Goal: Transaction & Acquisition: Purchase product/service

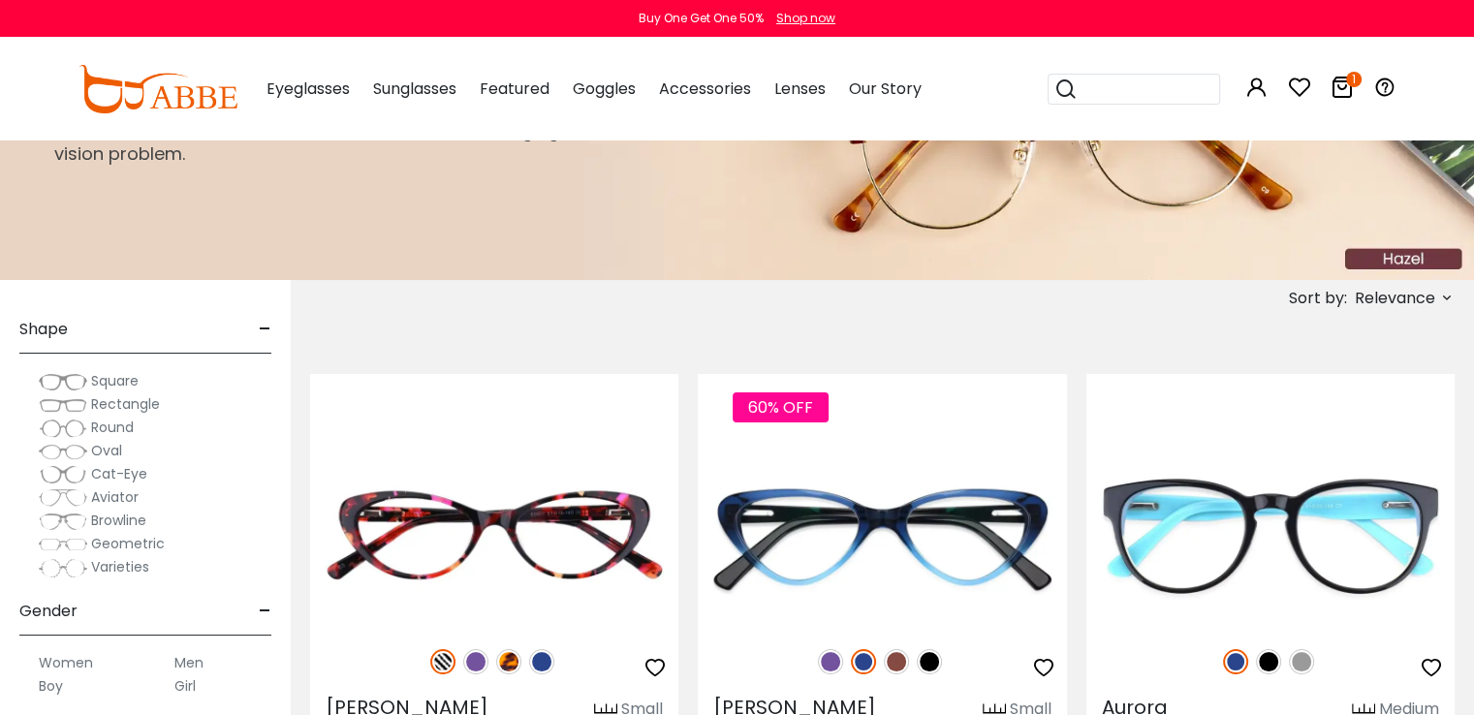
scroll to position [202, 0]
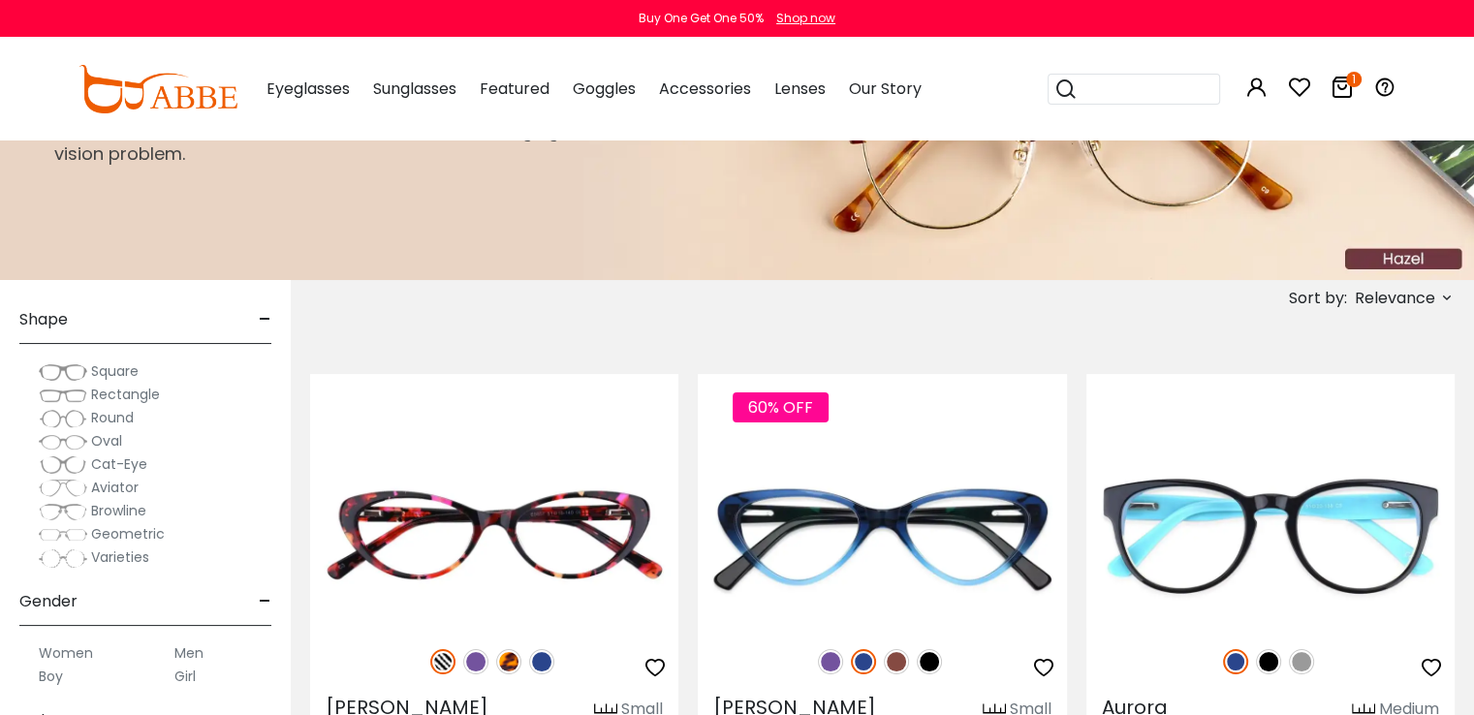
click at [97, 418] on span "Round" at bounding box center [112, 417] width 43 height 19
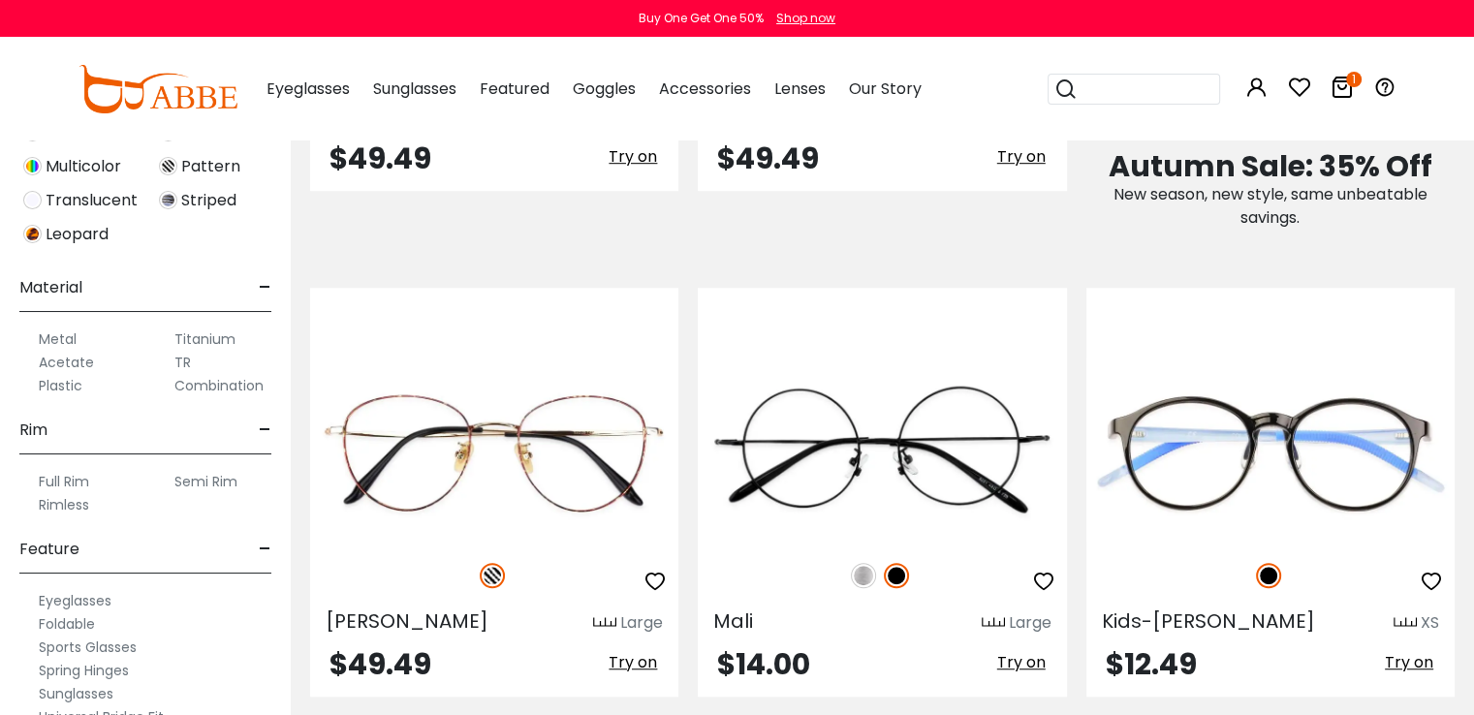
scroll to position [816, 0]
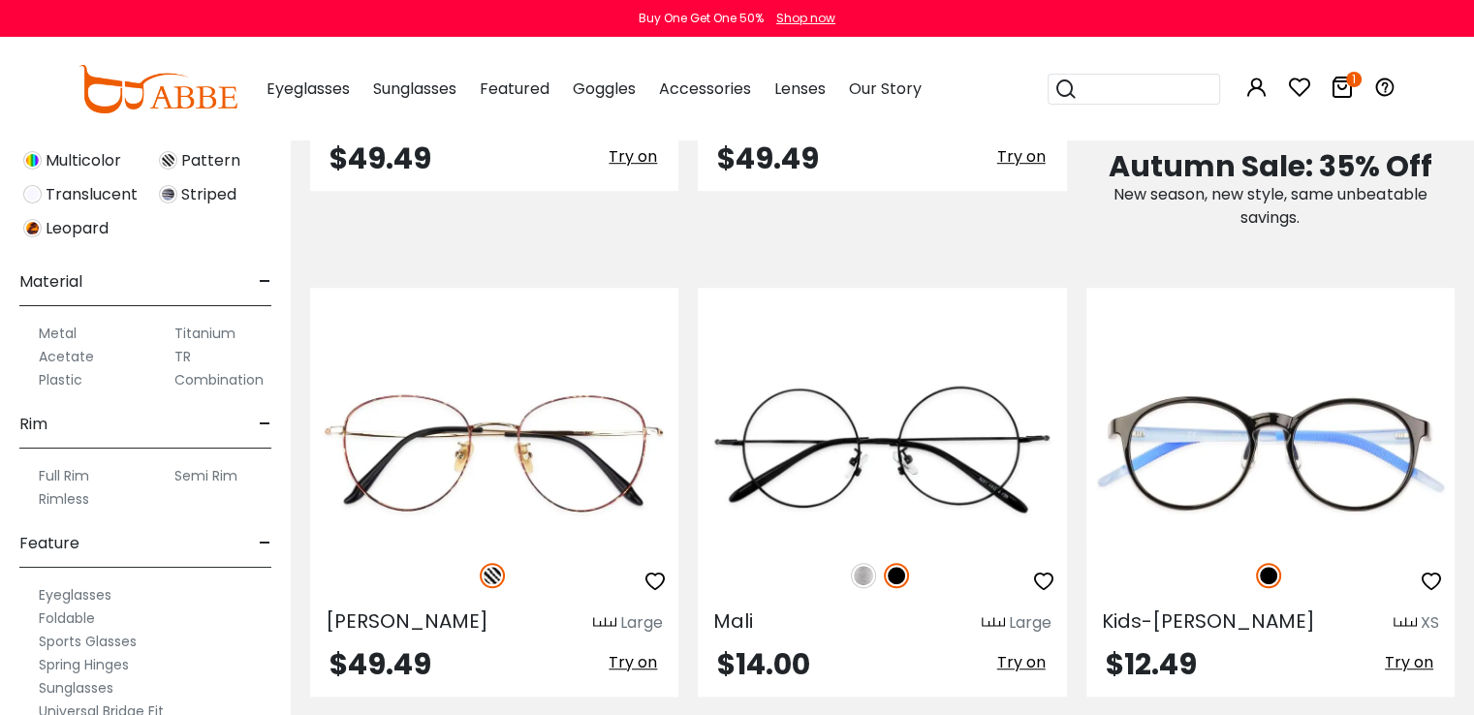
click at [212, 329] on label "Titanium" at bounding box center [204, 333] width 61 height 23
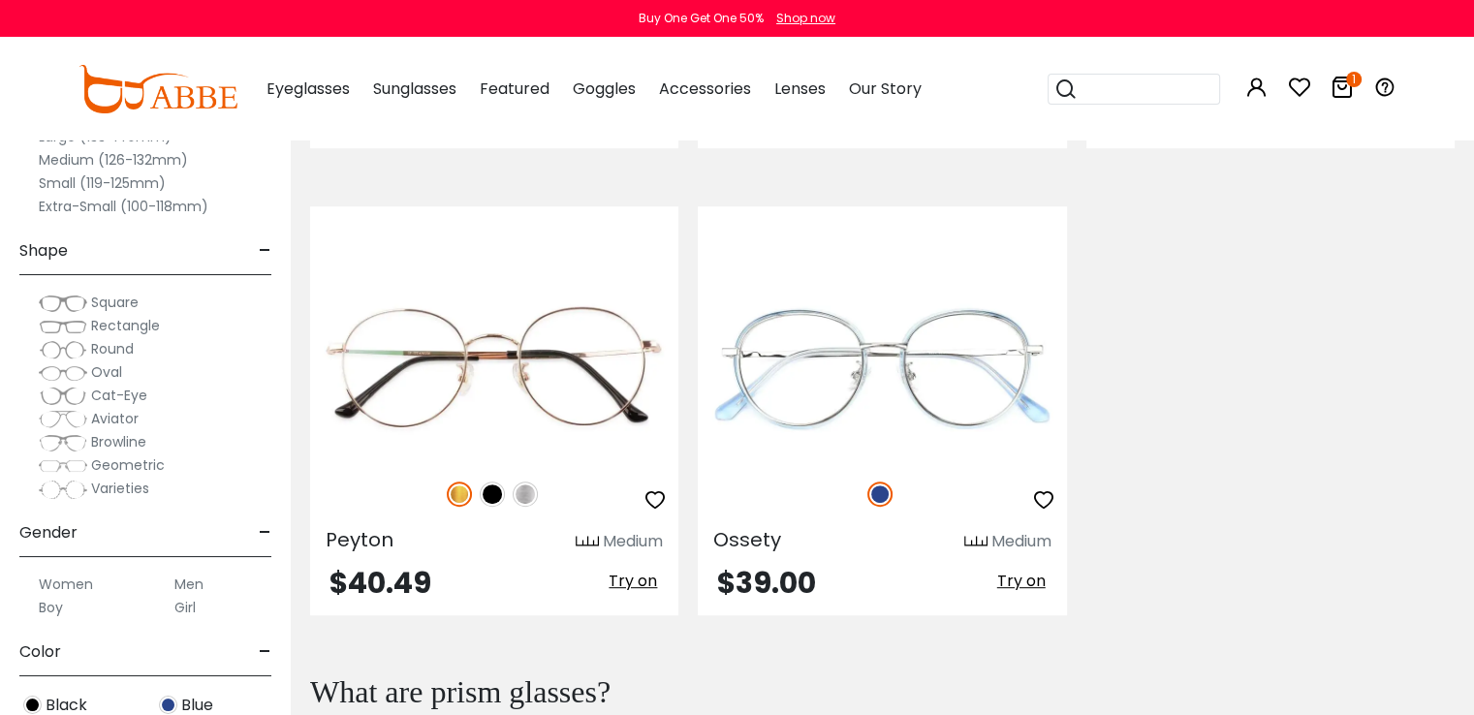
scroll to position [801, 0]
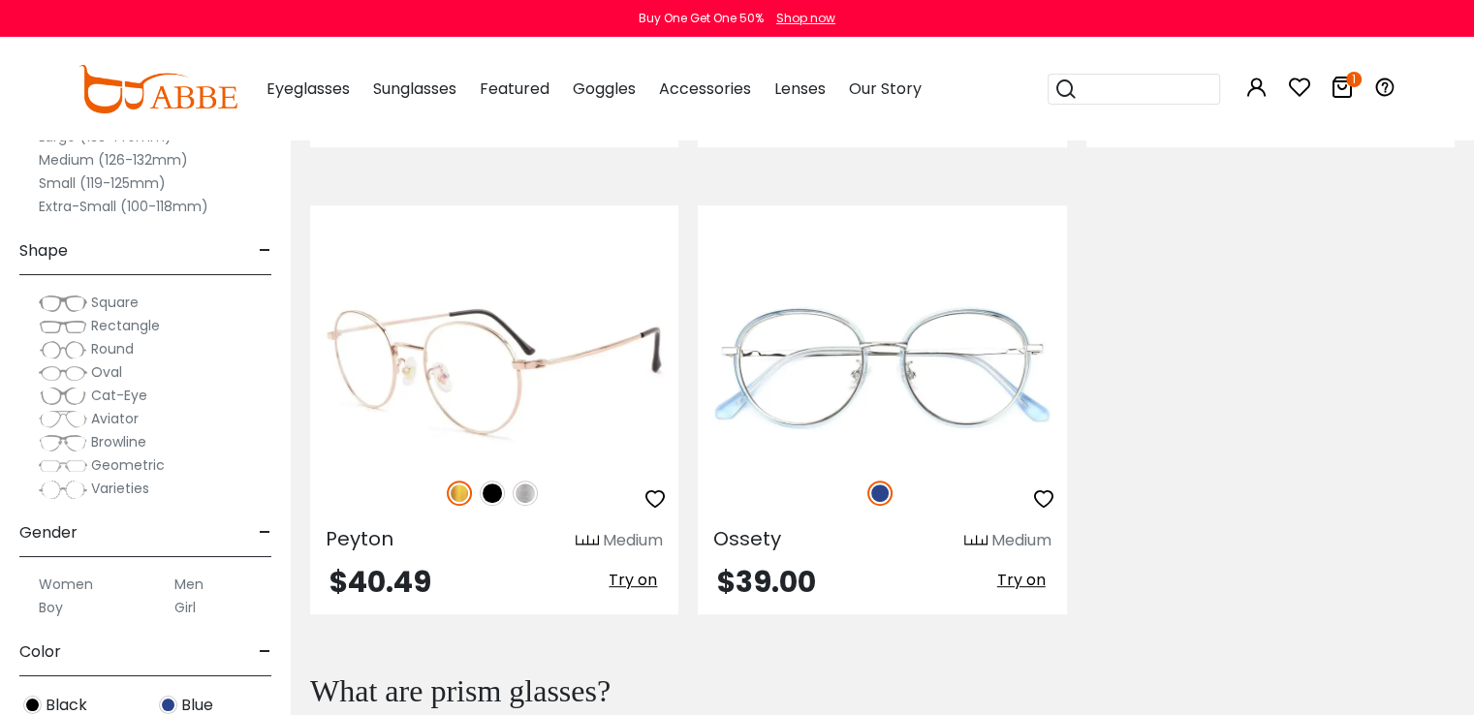
click at [499, 494] on img at bounding box center [492, 493] width 25 height 25
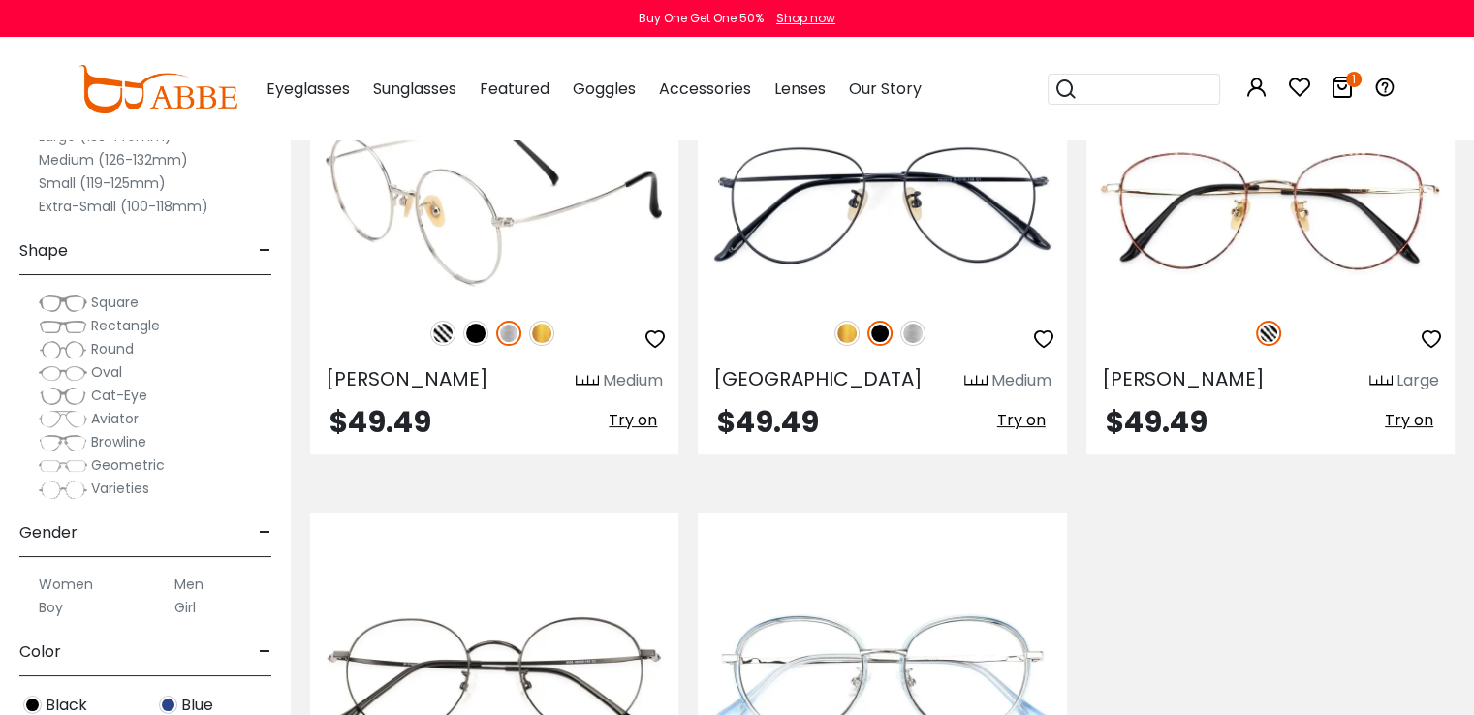
scroll to position [491, 0]
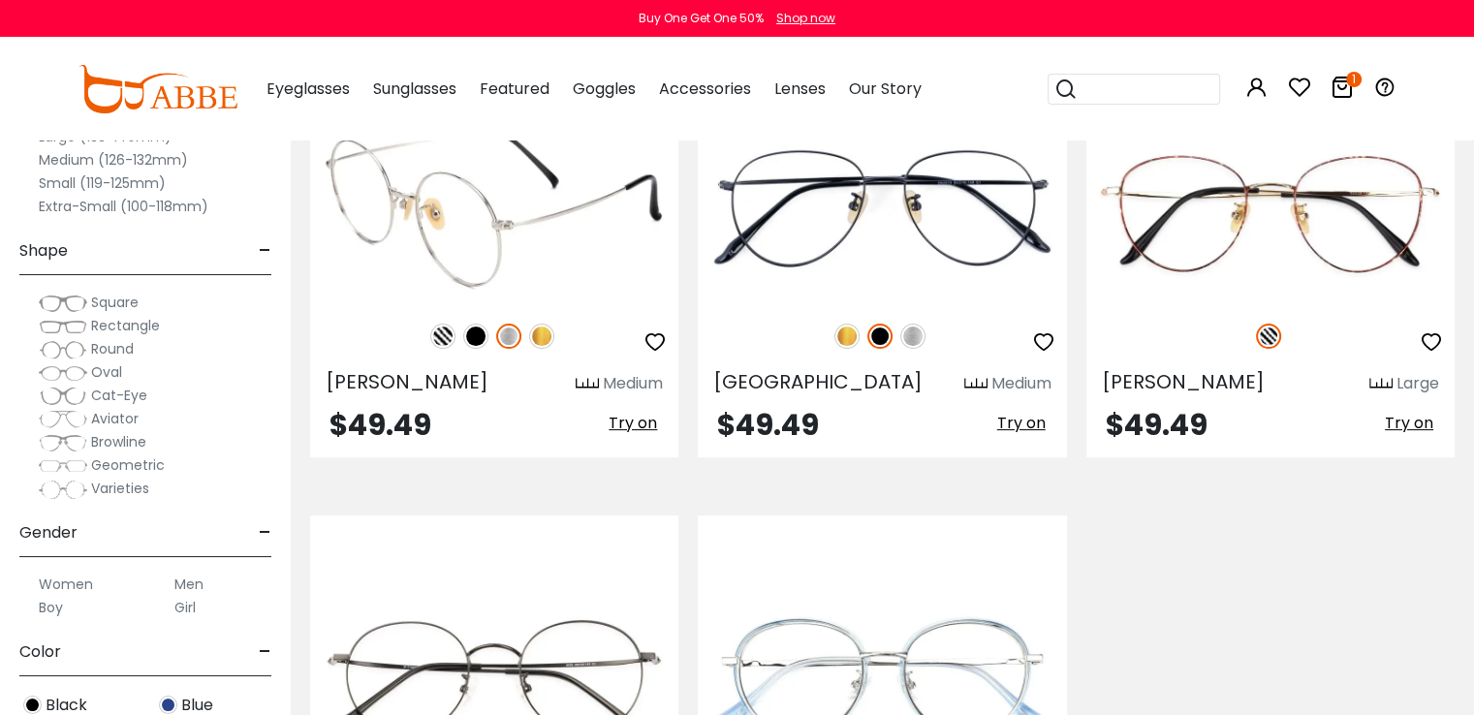
click at [477, 337] on img at bounding box center [475, 336] width 25 height 25
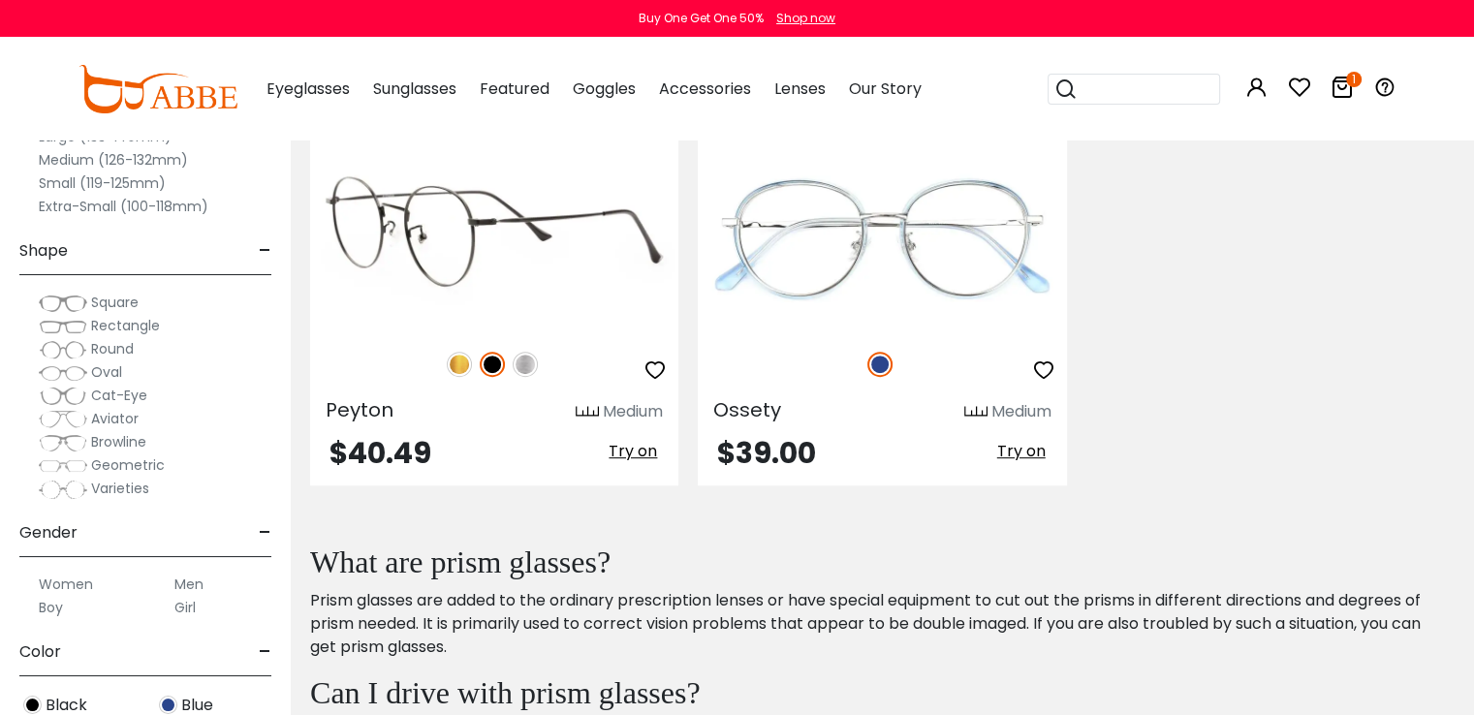
scroll to position [928, 0]
click at [478, 250] on img at bounding box center [494, 240] width 368 height 184
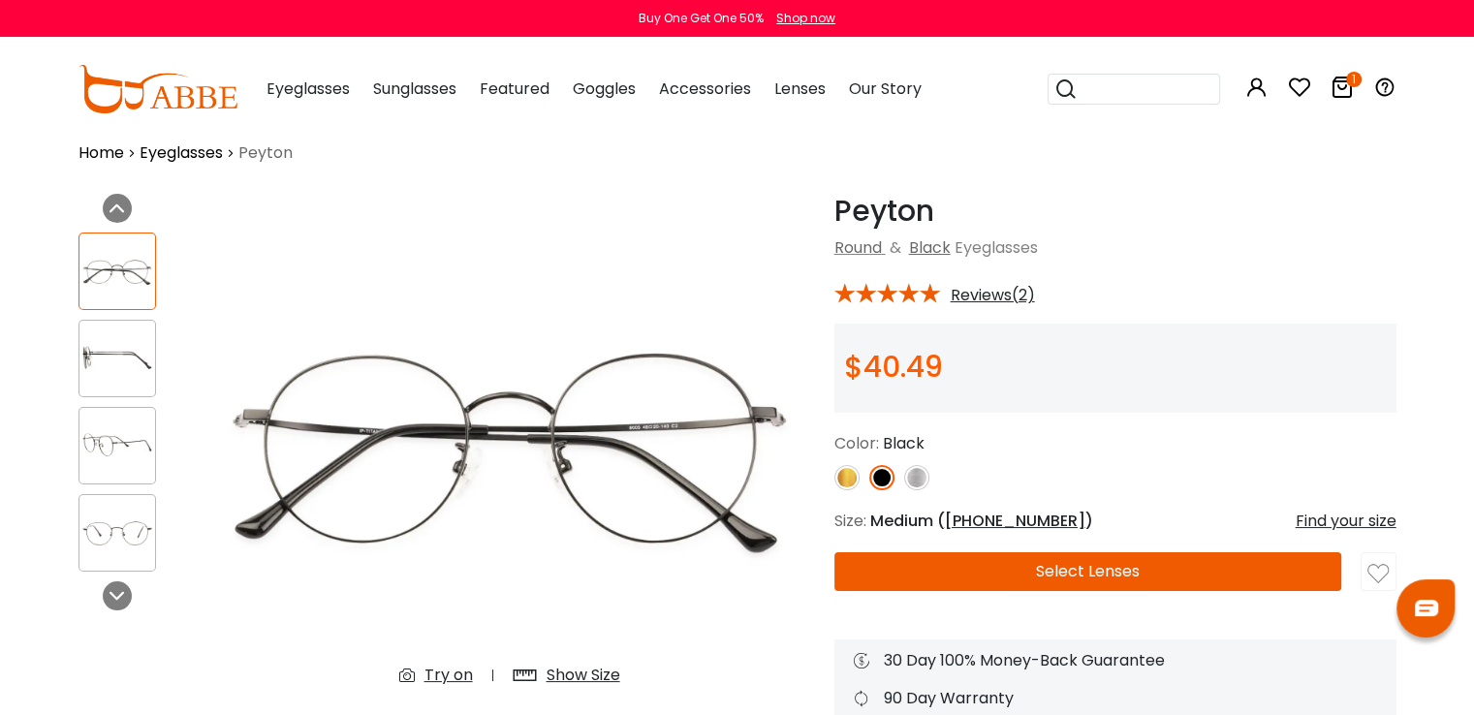
scroll to position [49, 0]
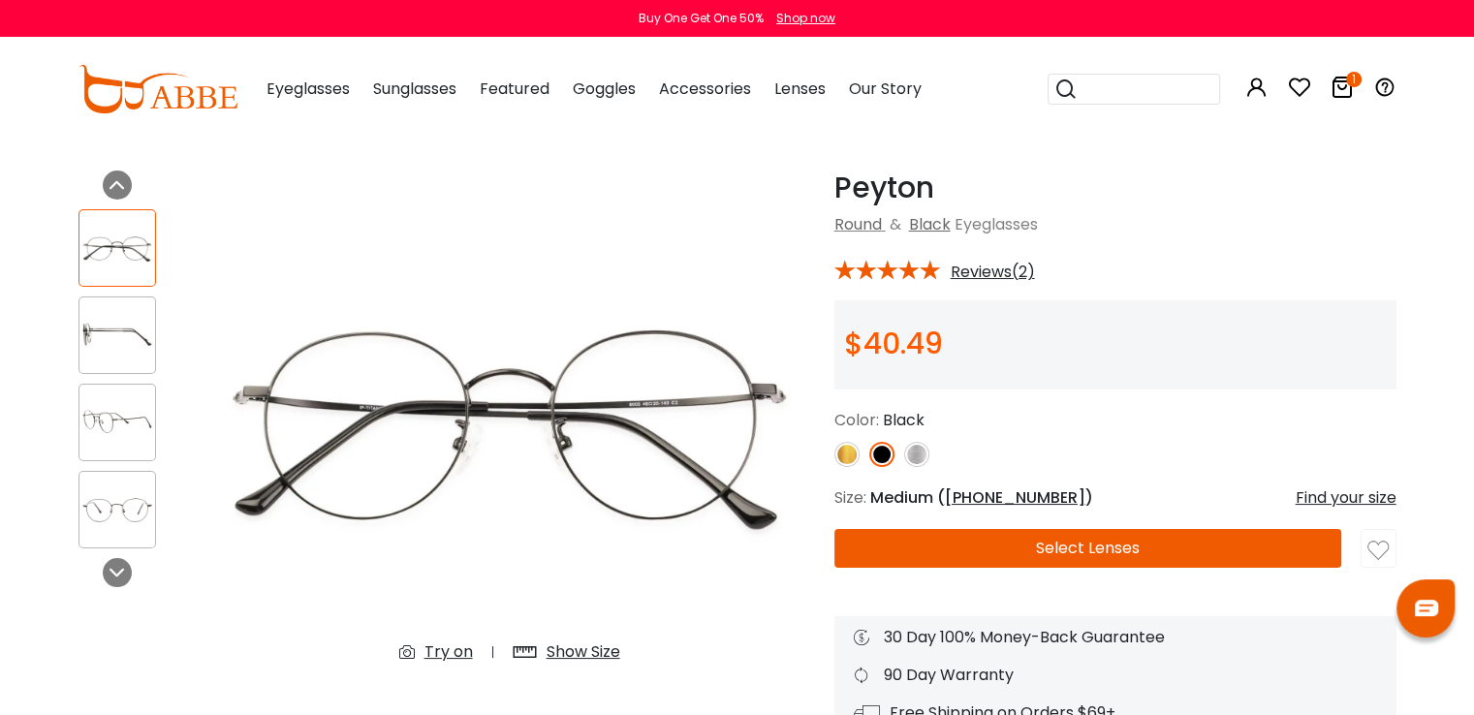
click at [966, 542] on button "Select Lenses" at bounding box center [1088, 548] width 508 height 39
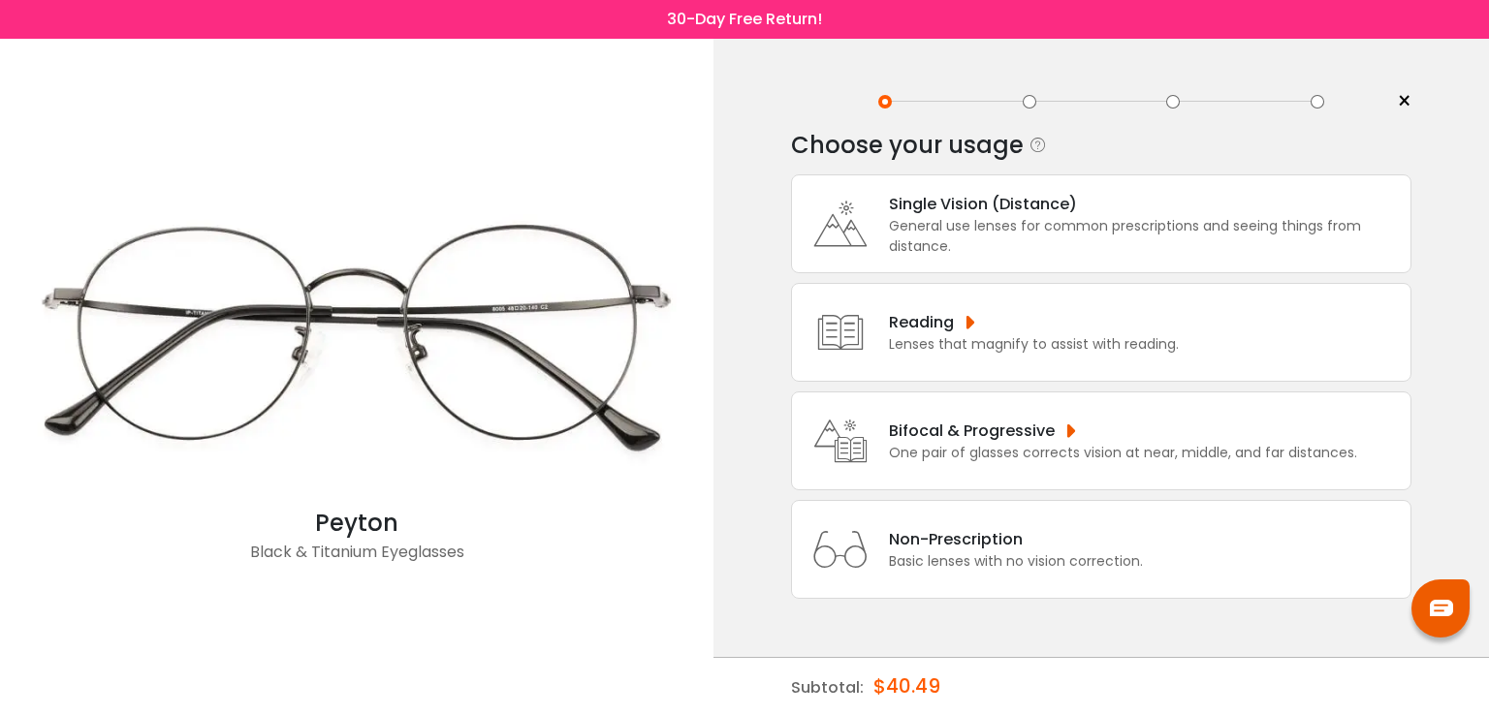
click at [888, 457] on div "Bifocal & Progressive One pair of glasses corrects vision at near, middle, and …" at bounding box center [1118, 441] width 478 height 45
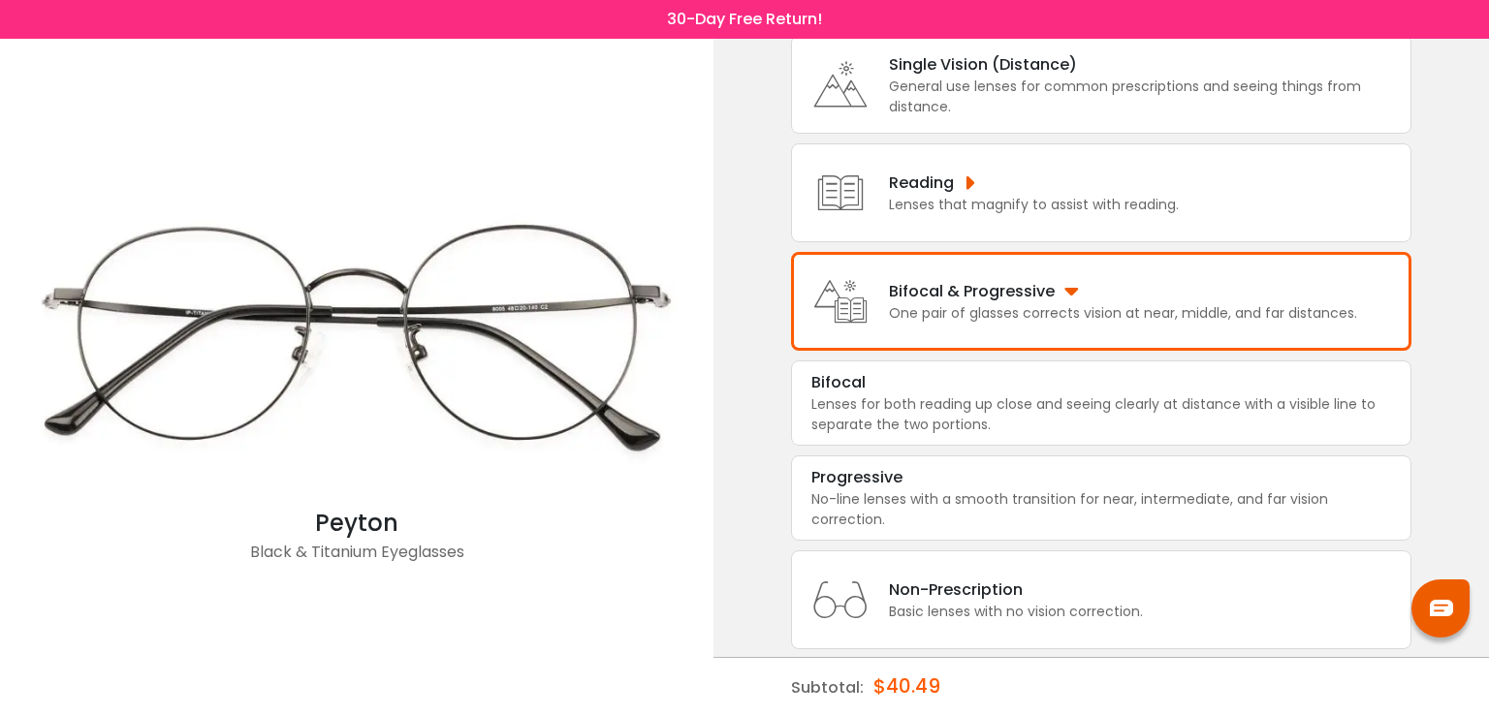
scroll to position [145, 0]
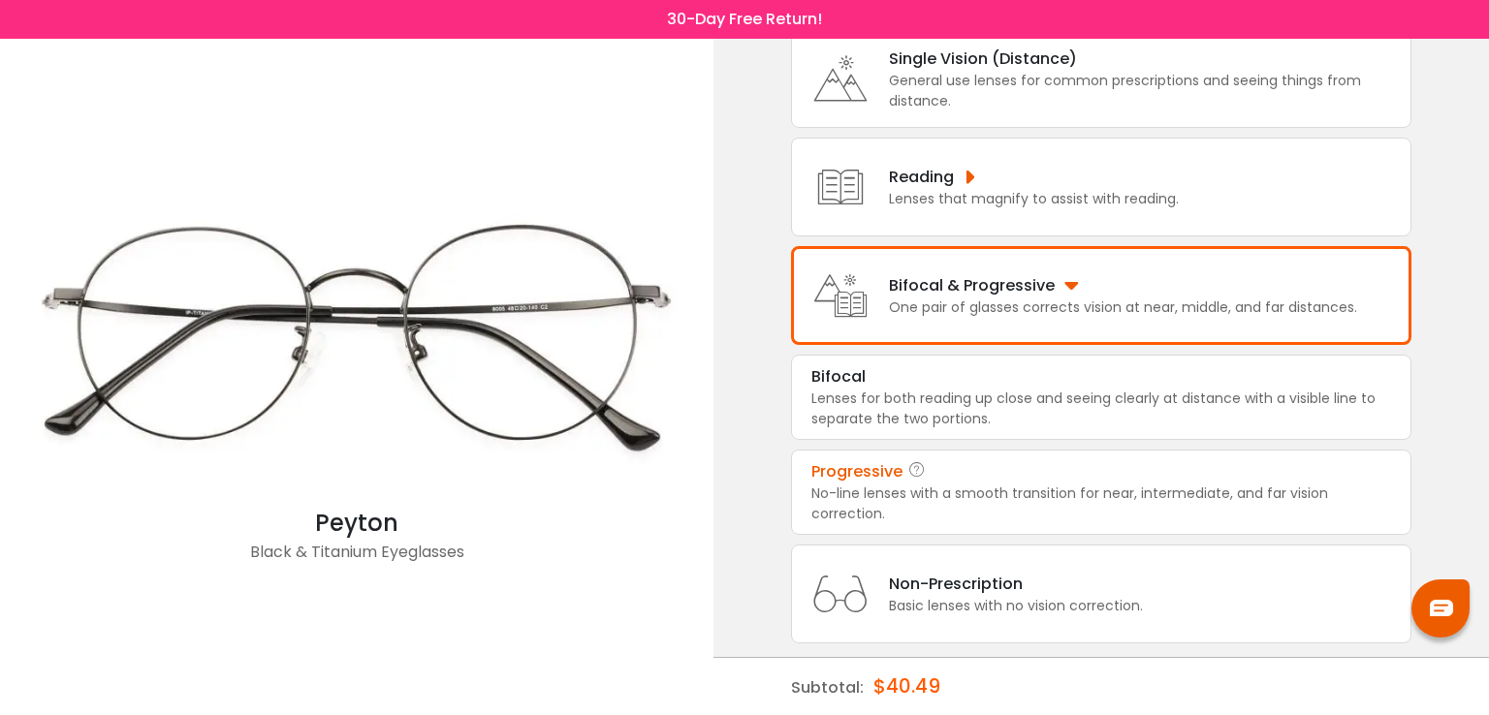
click at [857, 505] on div "No-line lenses with a smooth transition for near, intermediate, and far vision …" at bounding box center [1101, 504] width 580 height 41
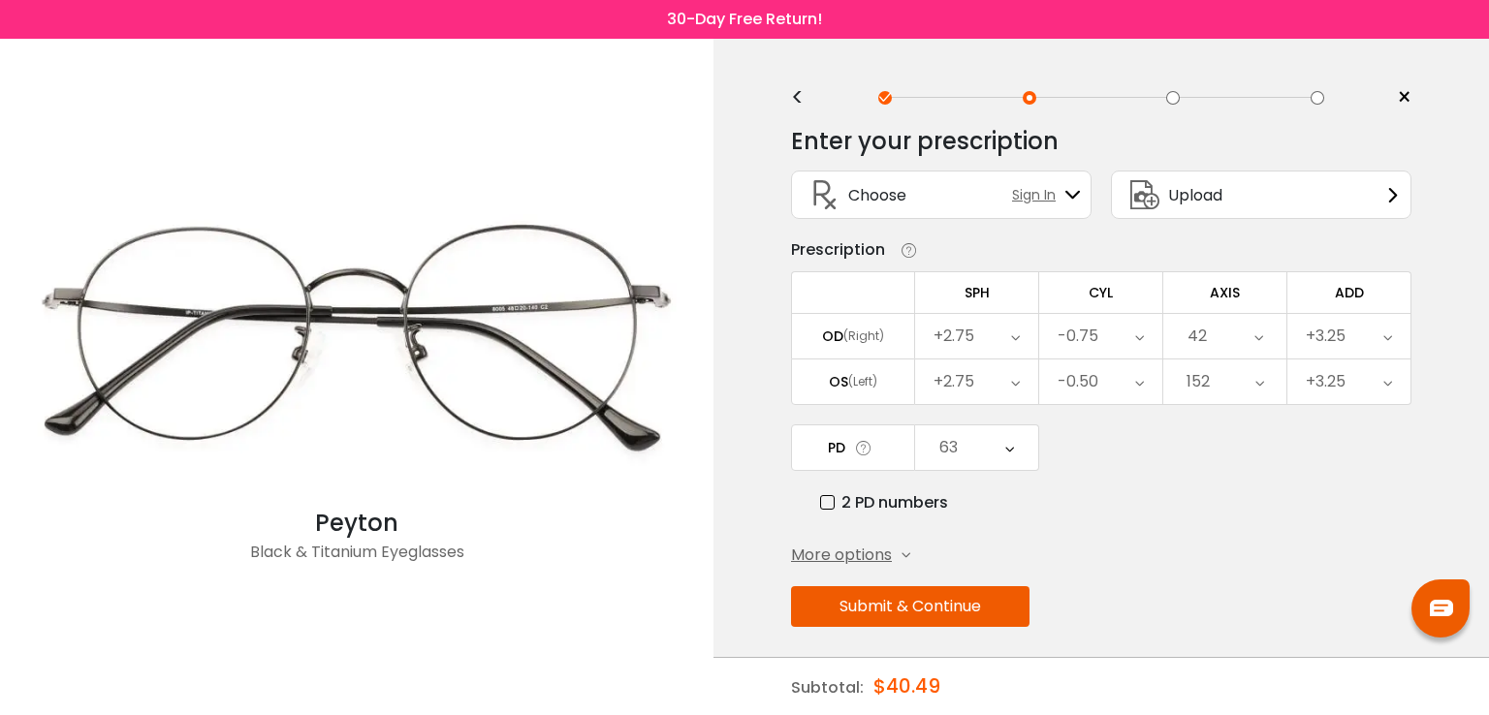
scroll to position [0, 0]
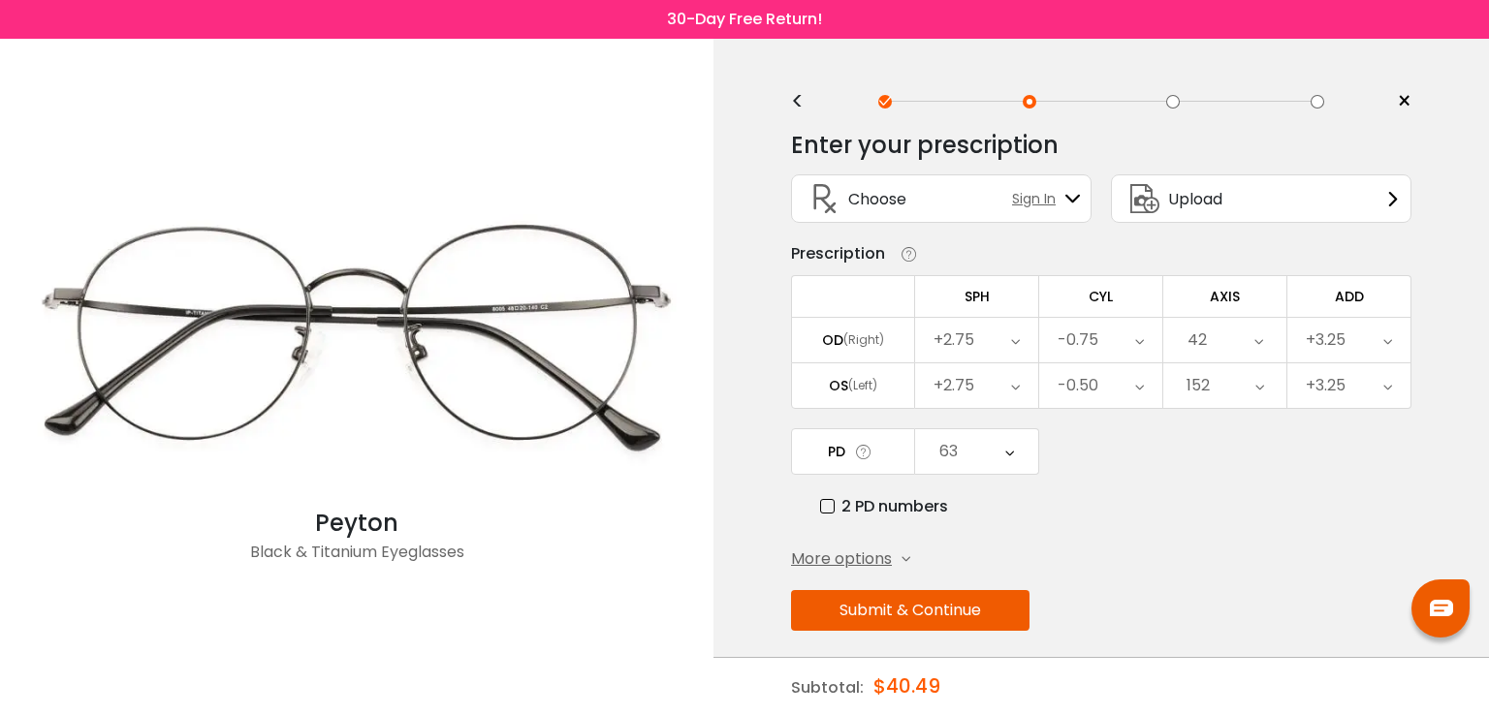
click at [964, 446] on div "63" at bounding box center [976, 451] width 123 height 45
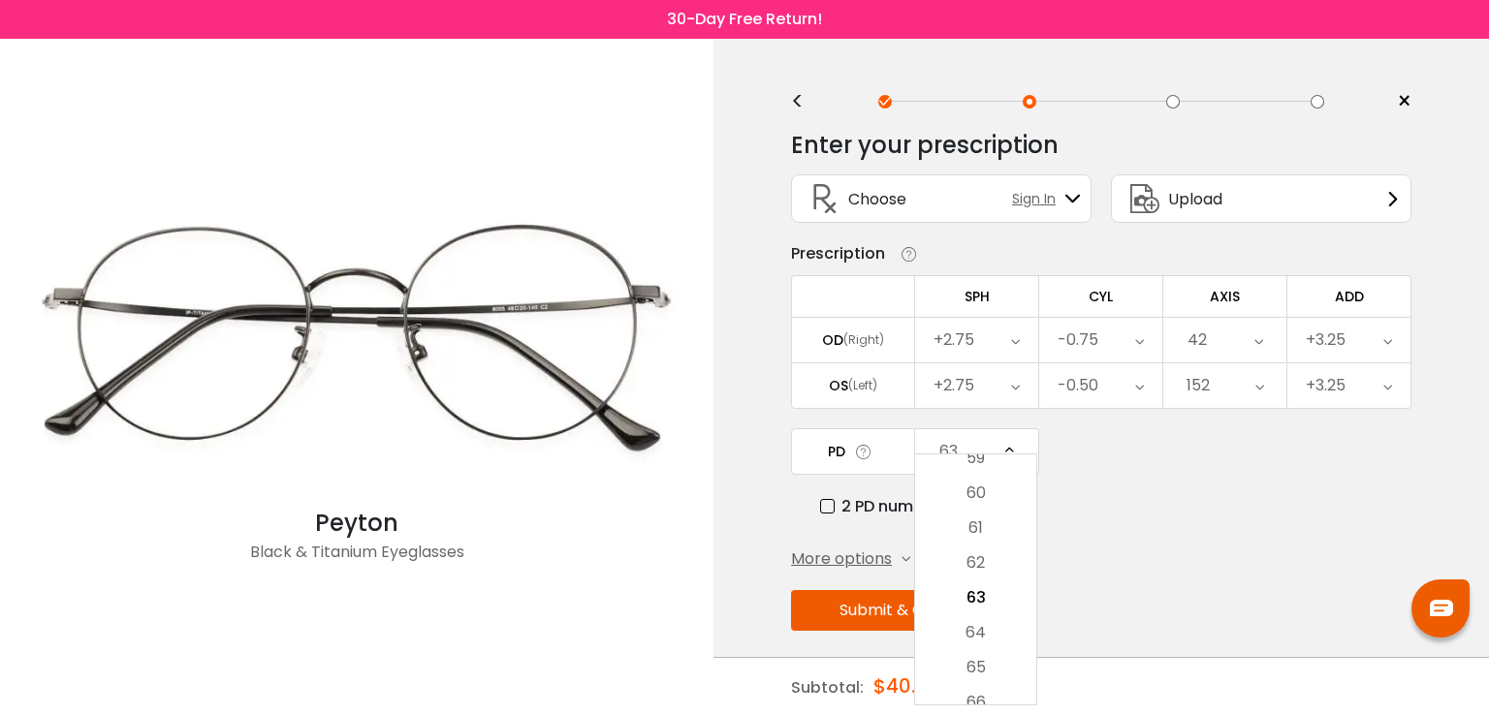
click at [1151, 478] on div "PD 63 Cancel PD Save 46 47 48 49 50 51 52 53 54 55 56 57 58 59 60 61 62 63 64 6…" at bounding box center [1101, 473] width 620 height 90
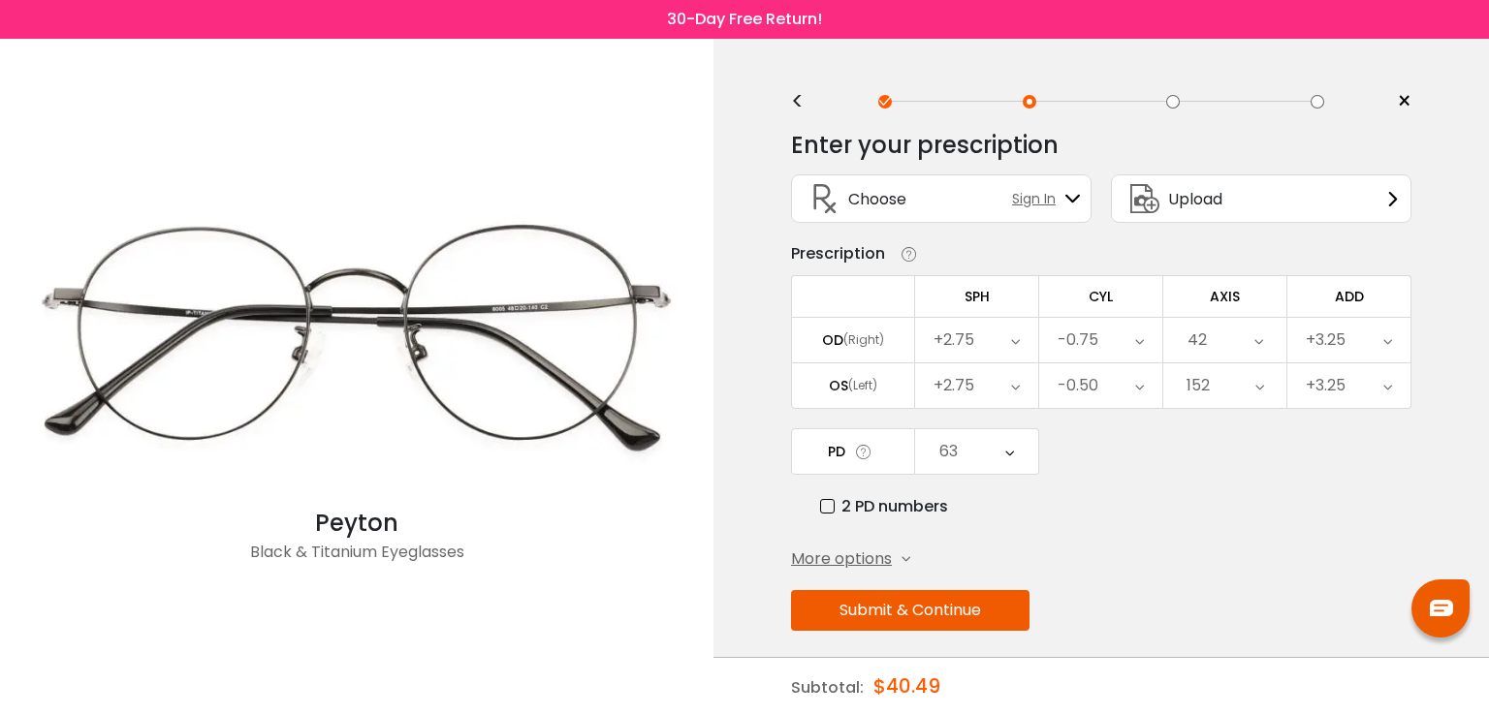
scroll to position [10, 0]
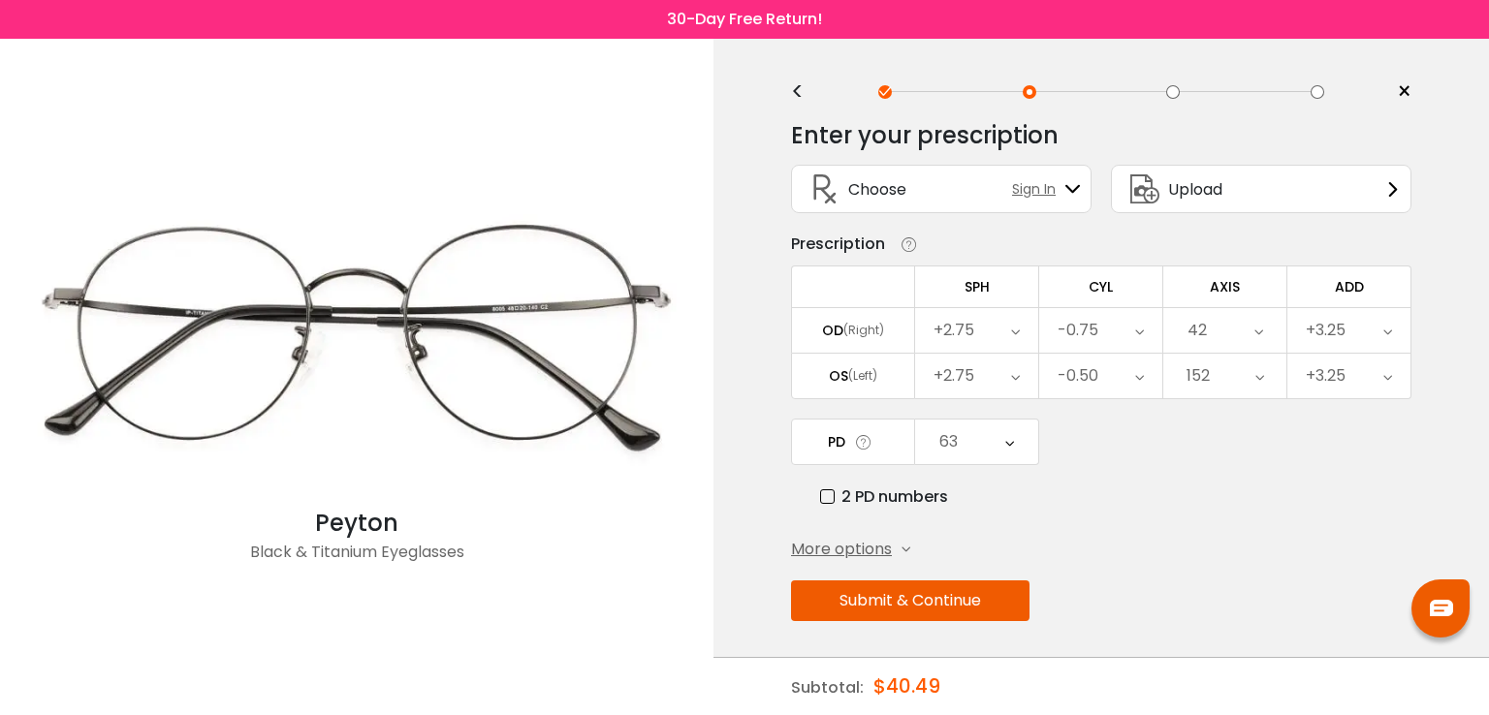
click at [974, 589] on button "Submit & Continue" at bounding box center [910, 600] width 238 height 41
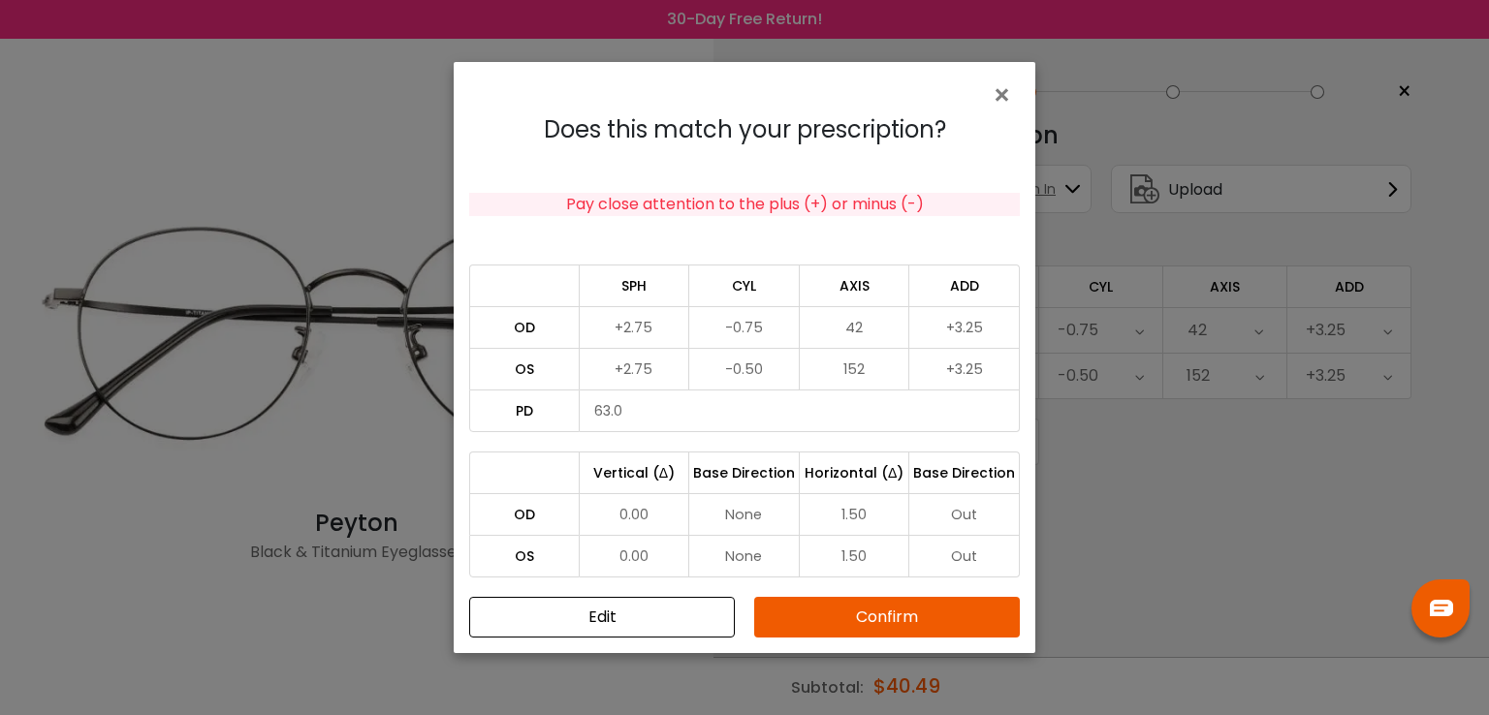
click at [835, 624] on button "Confirm" at bounding box center [887, 617] width 266 height 41
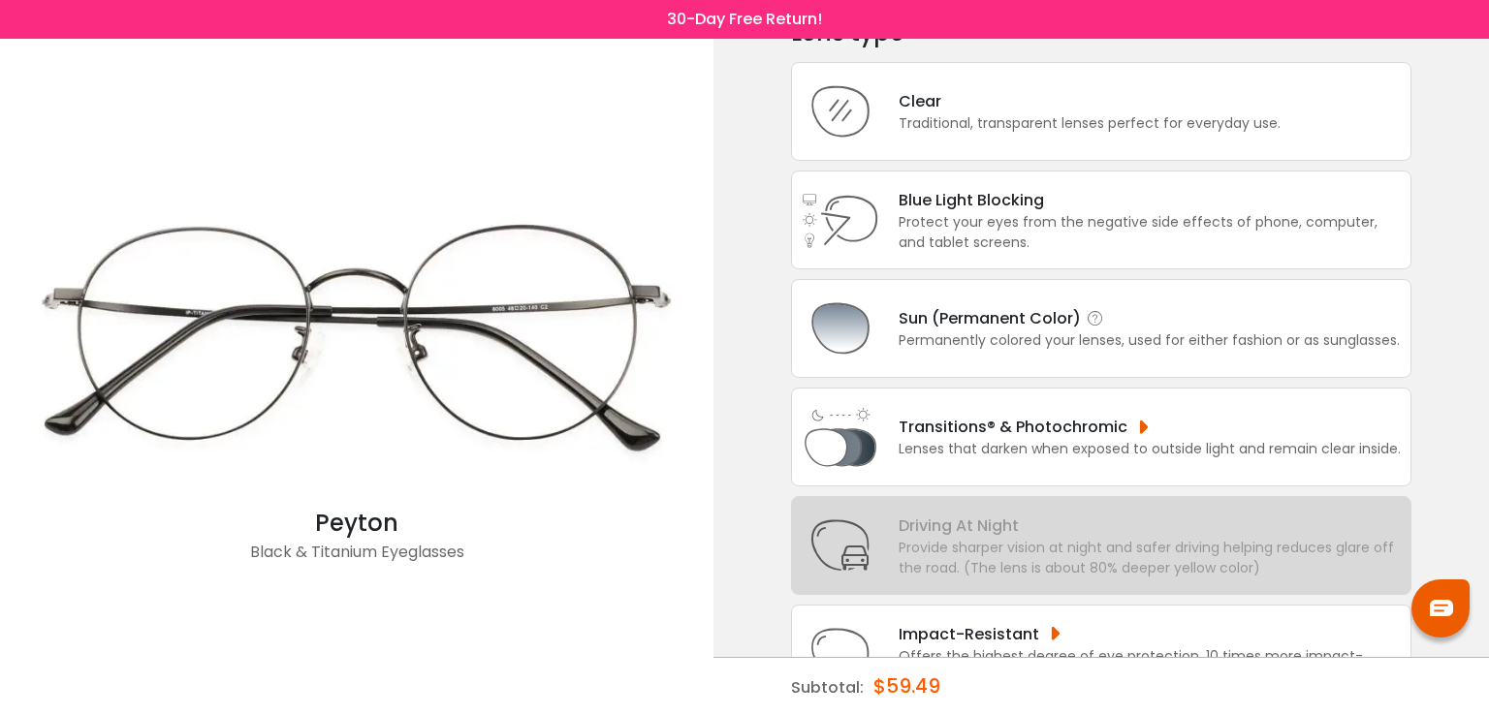
scroll to position [118, 0]
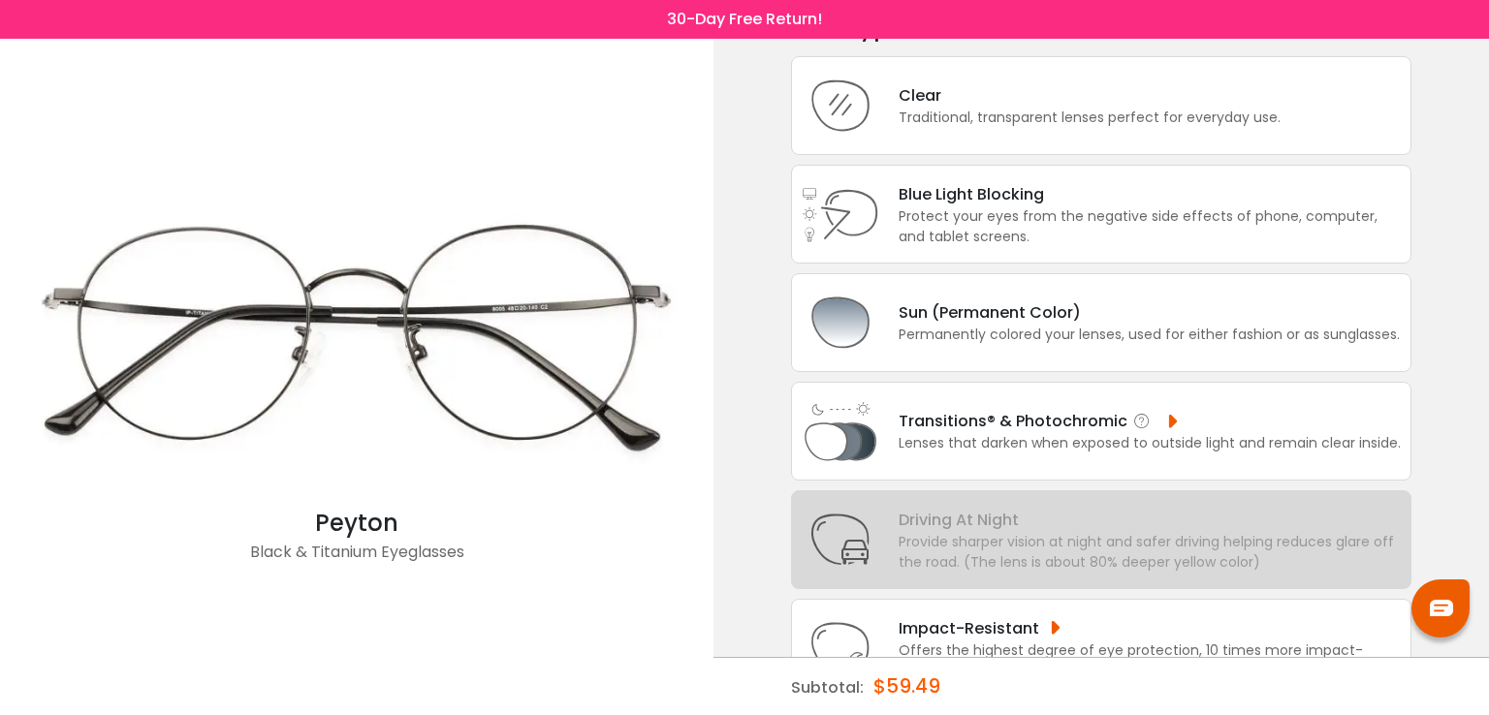
click at [1013, 422] on div "Transitions® & Photochromic" at bounding box center [1149, 421] width 502 height 24
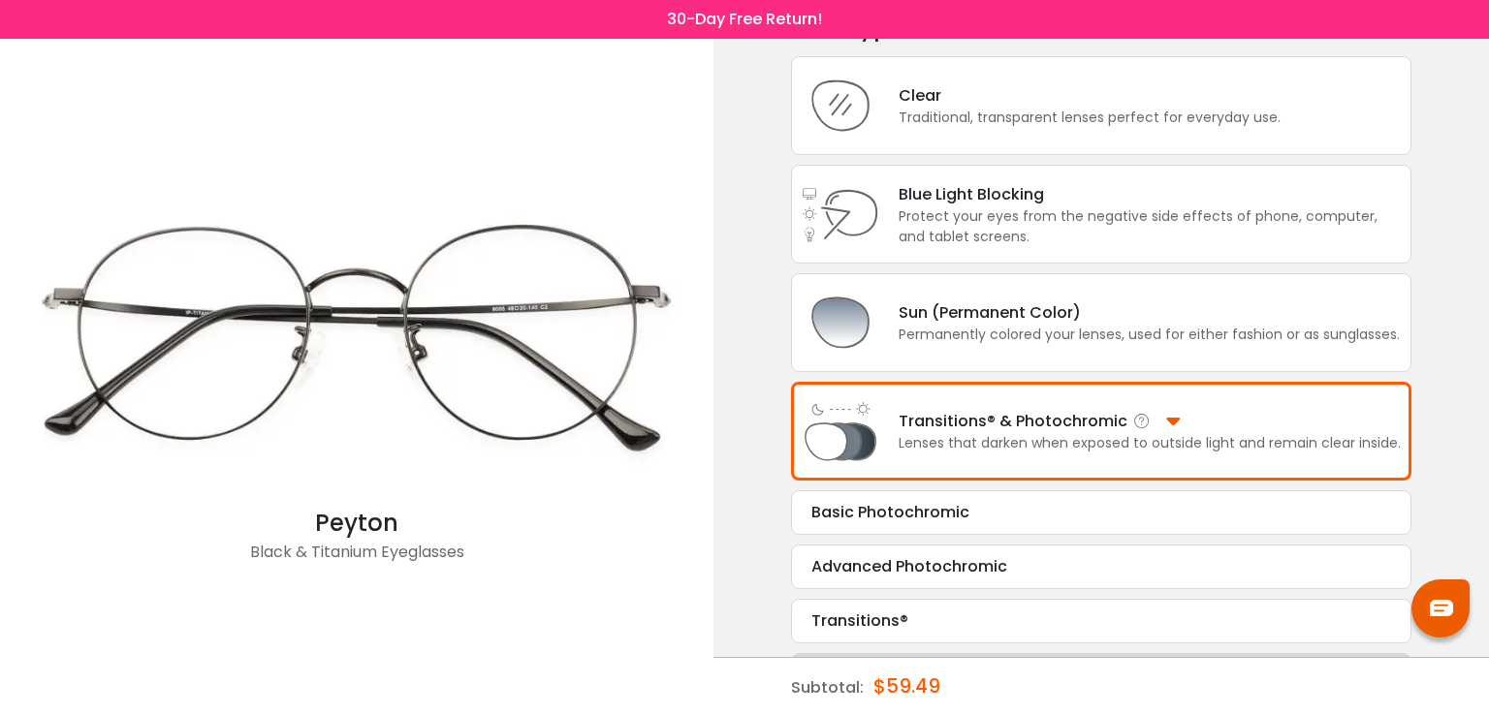
scroll to position [340, 0]
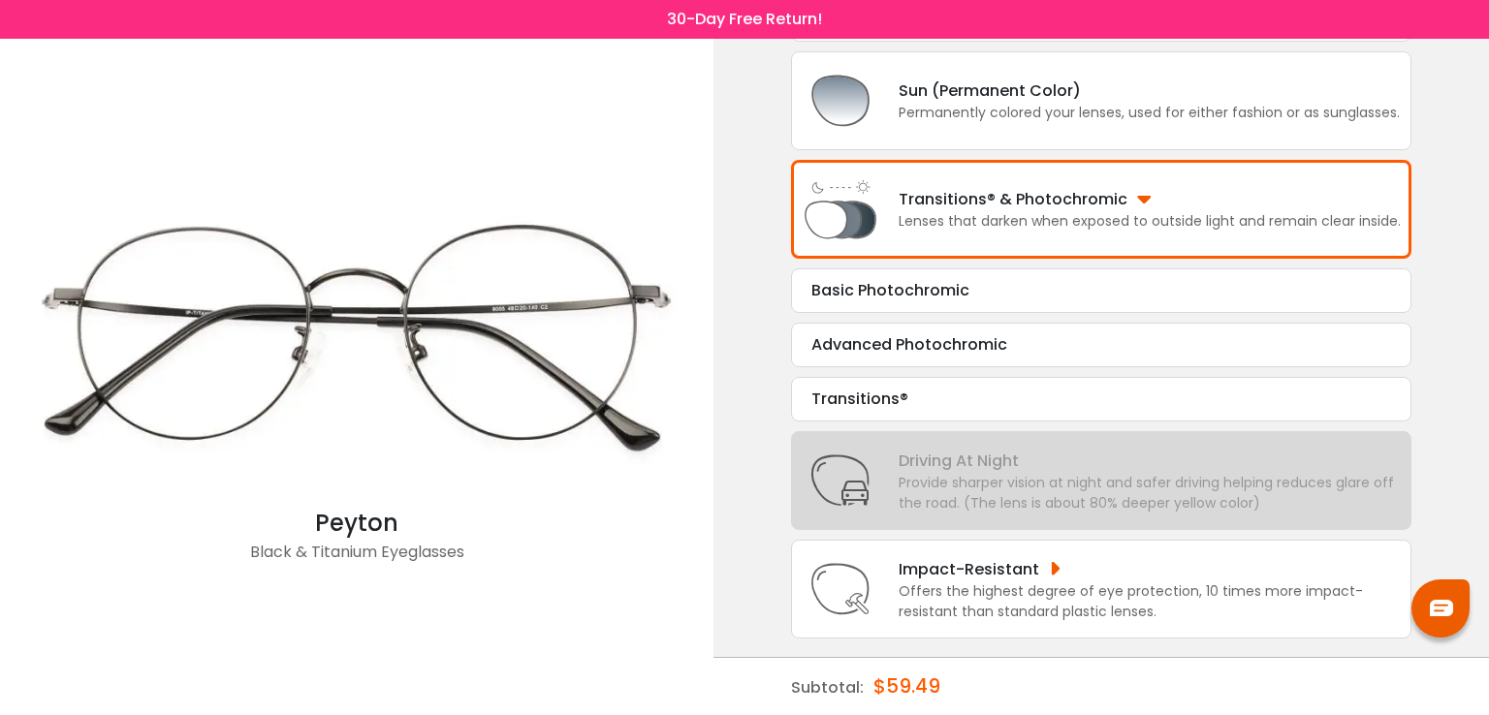
click at [995, 476] on div "Provide sharper vision at night and safer driving helping reduces glare off the…" at bounding box center [1149, 493] width 502 height 41
click at [955, 292] on div "Basic Photochromic" at bounding box center [1101, 290] width 580 height 23
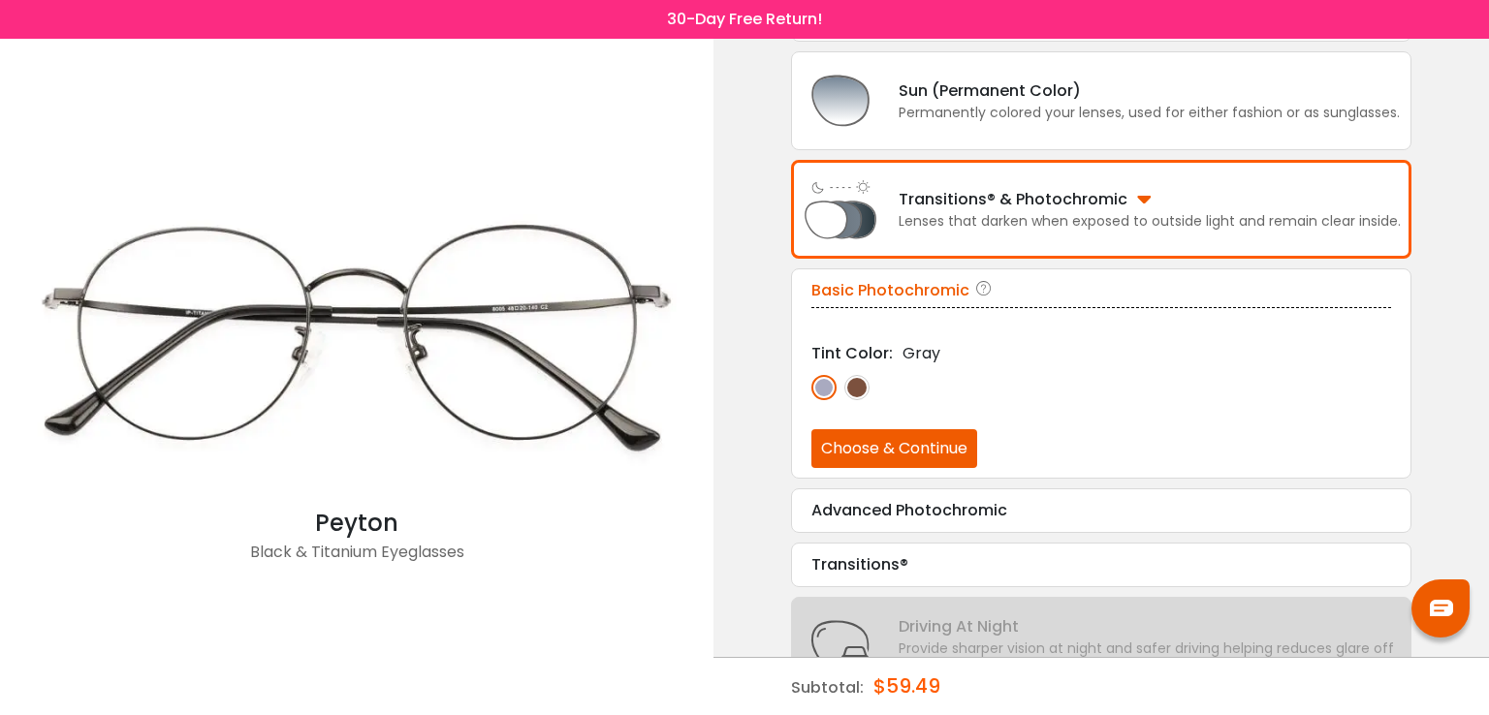
click at [889, 443] on button "Choose & Continue" at bounding box center [894, 448] width 166 height 39
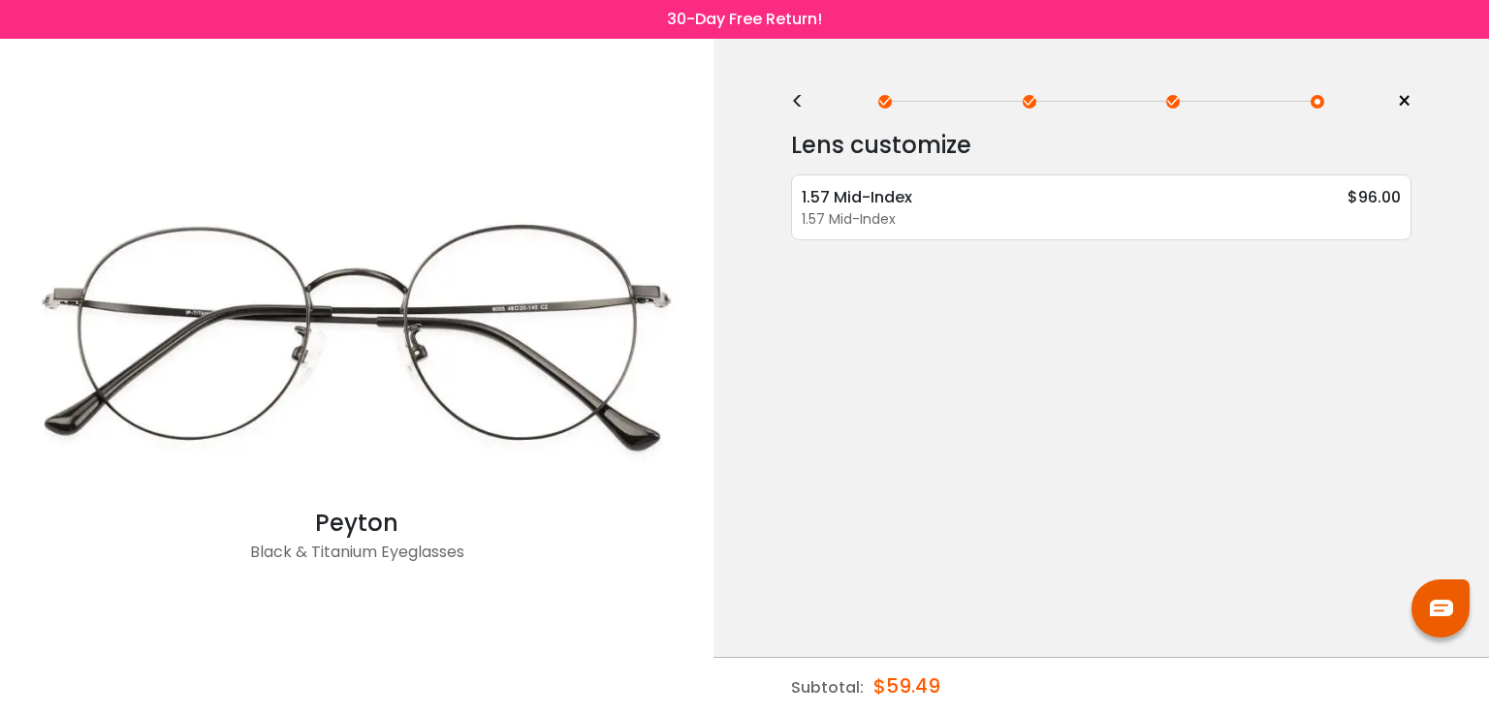
scroll to position [0, 0]
click at [946, 211] on div "1.57 Mid-Index" at bounding box center [1100, 219] width 599 height 20
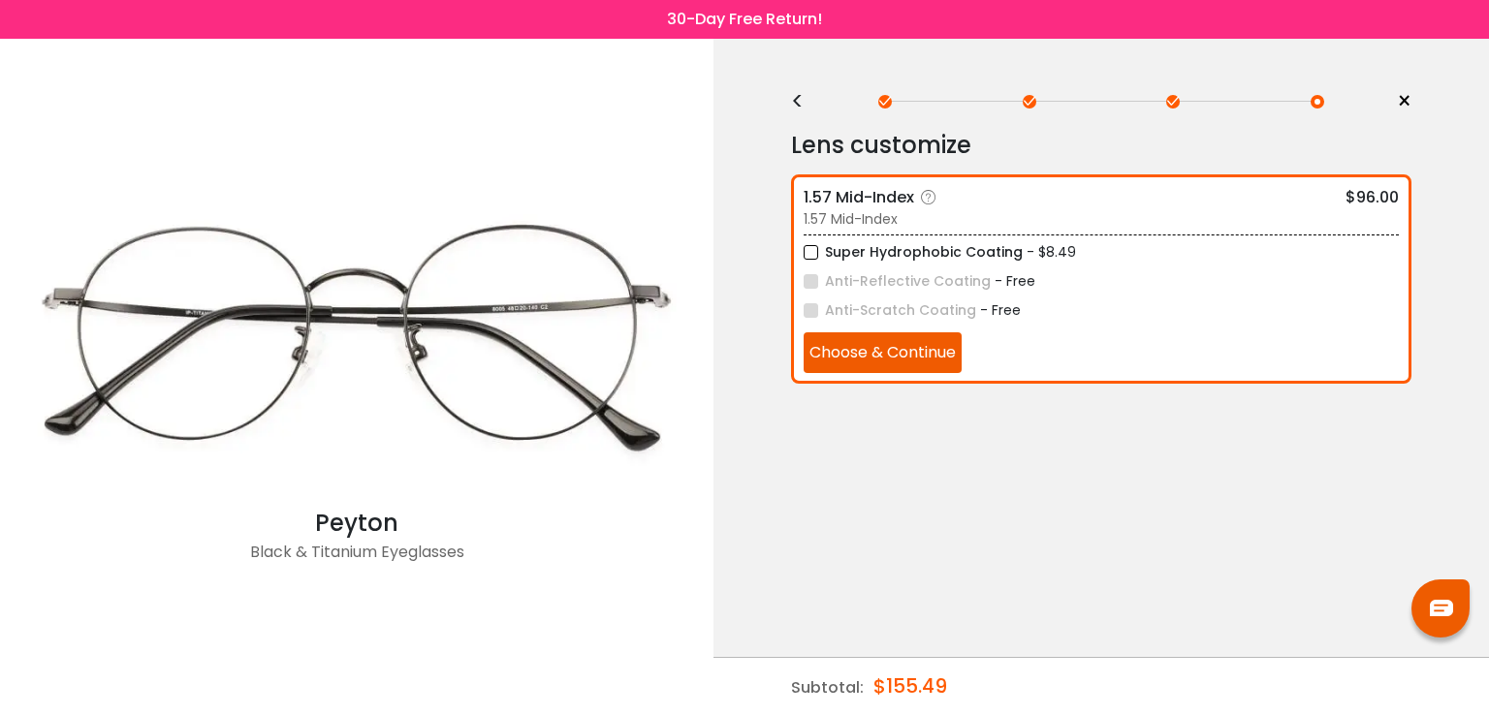
click at [816, 255] on label "Super Hydrophobic Coating" at bounding box center [912, 252] width 219 height 24
click at [874, 355] on button "Choose & Continue" at bounding box center [882, 352] width 158 height 41
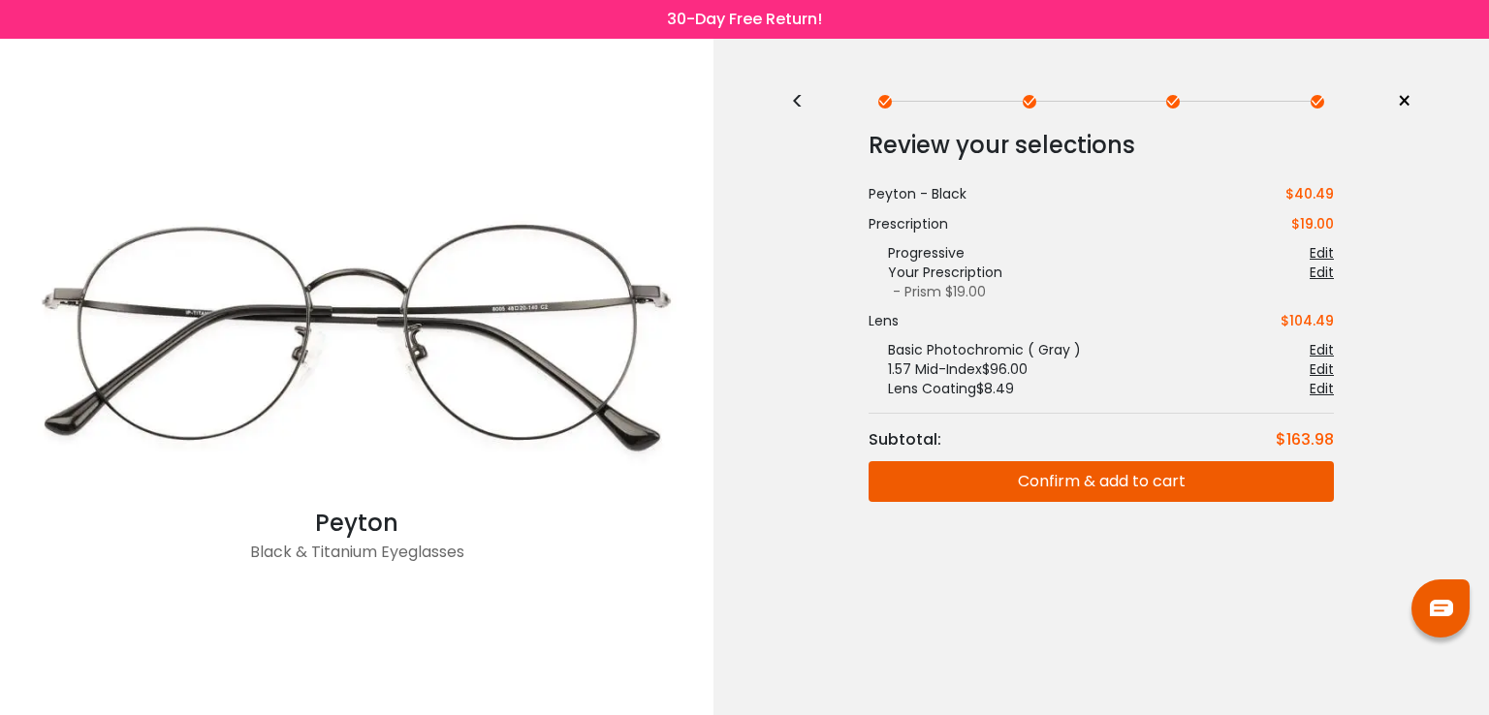
click at [985, 496] on button "Confirm & add to cart" at bounding box center [1100, 481] width 465 height 41
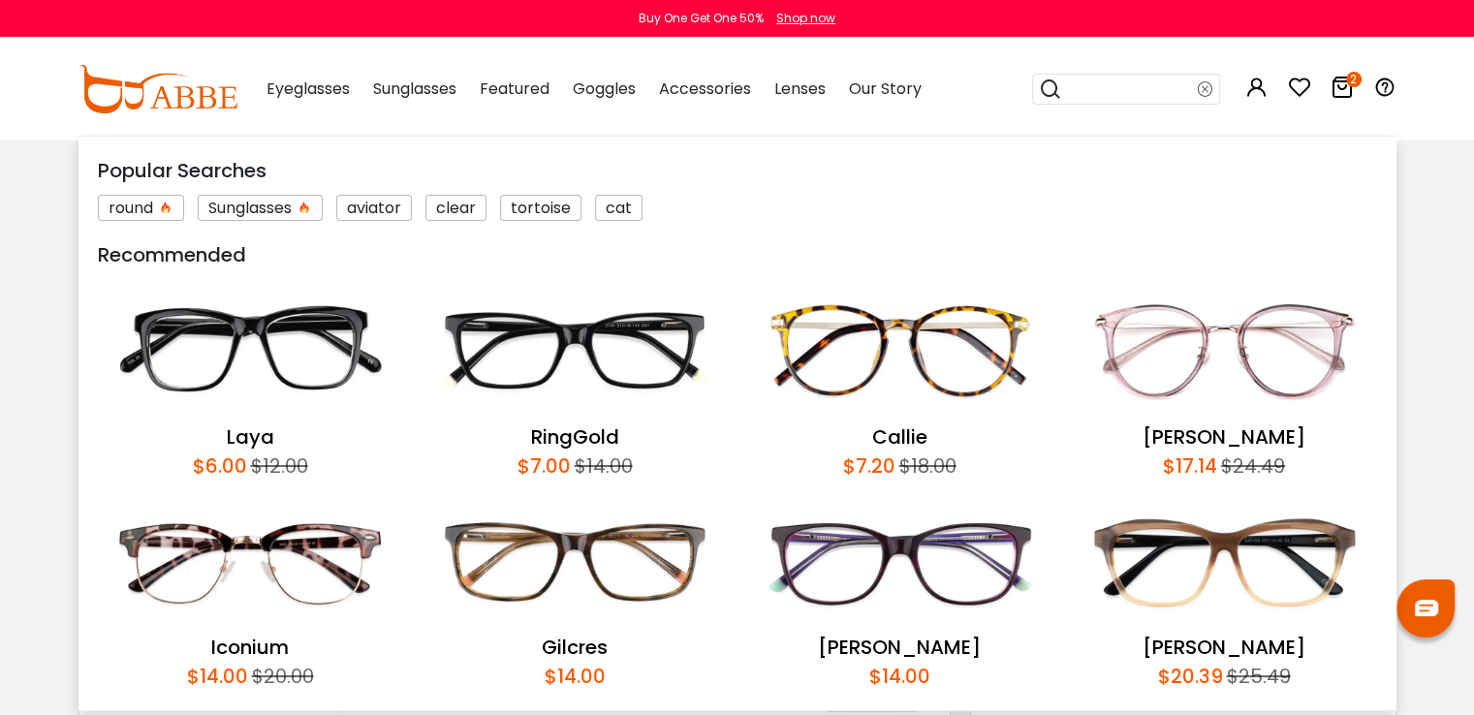
click at [1098, 91] on input "search" at bounding box center [1130, 89] width 136 height 29
type input "*********"
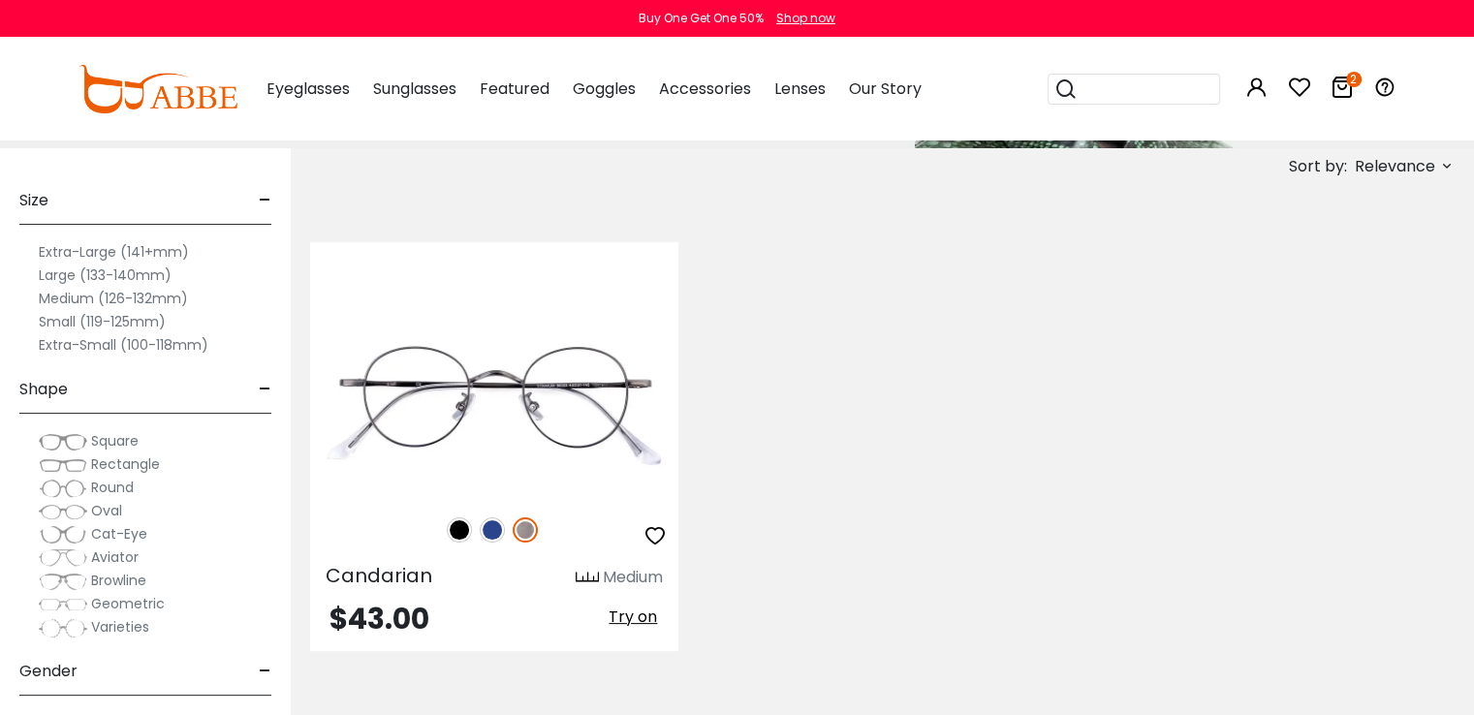
scroll to position [349, 0]
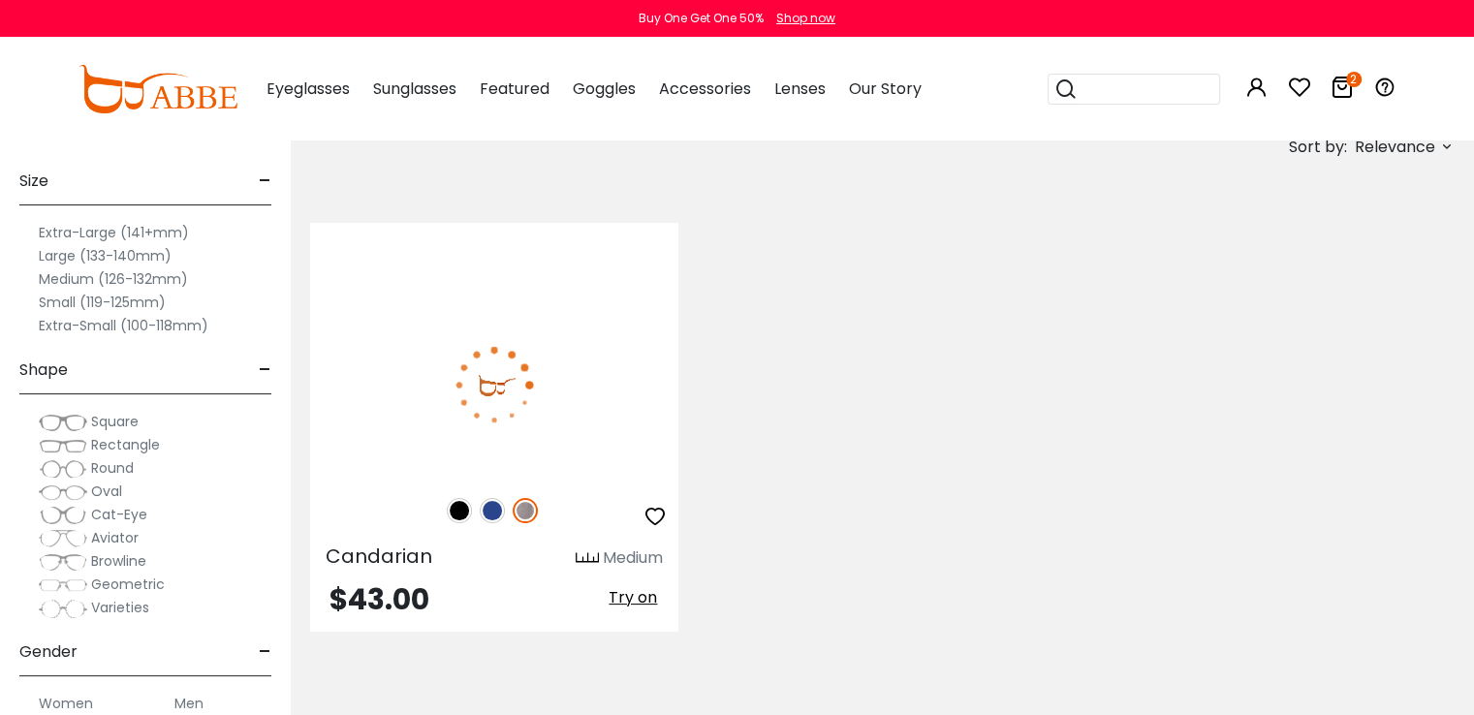
click at [523, 381] on img at bounding box center [494, 385] width 368 height 184
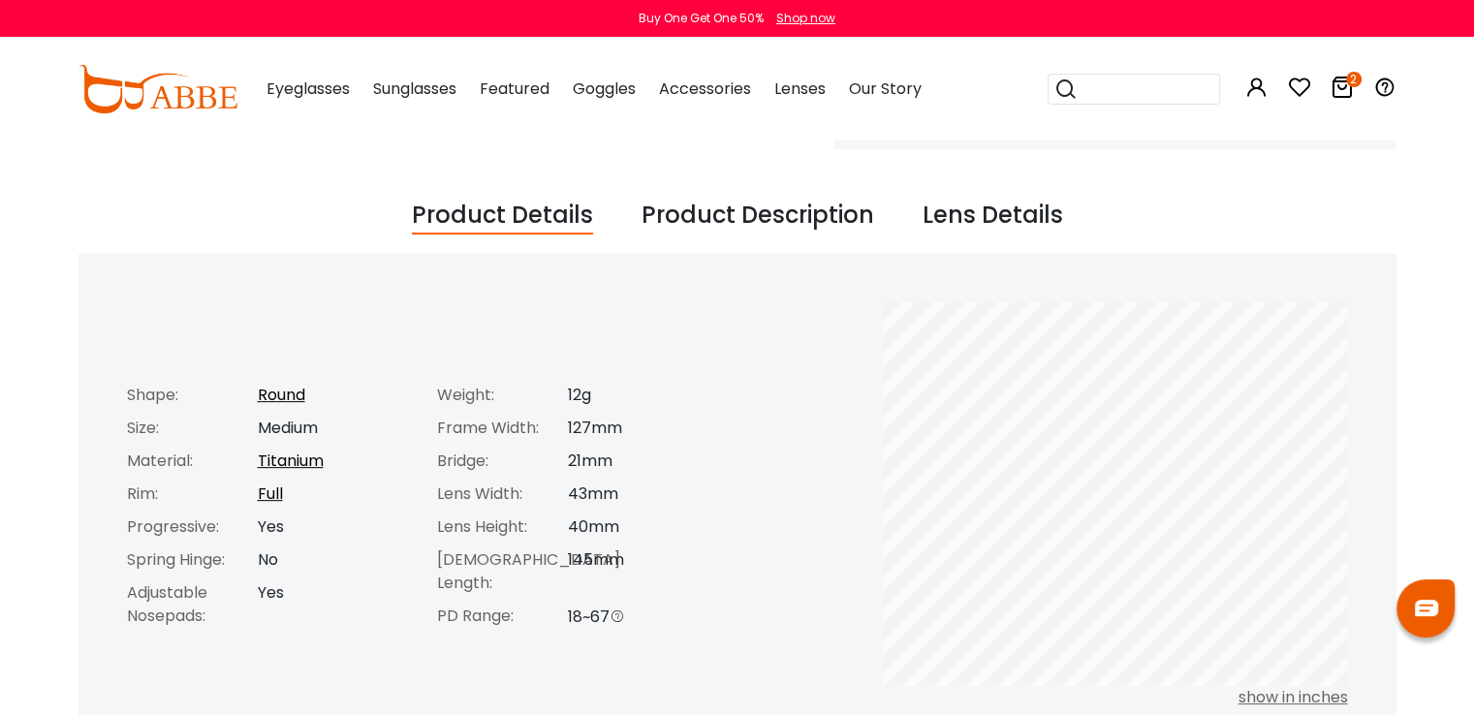
scroll to position [639, 0]
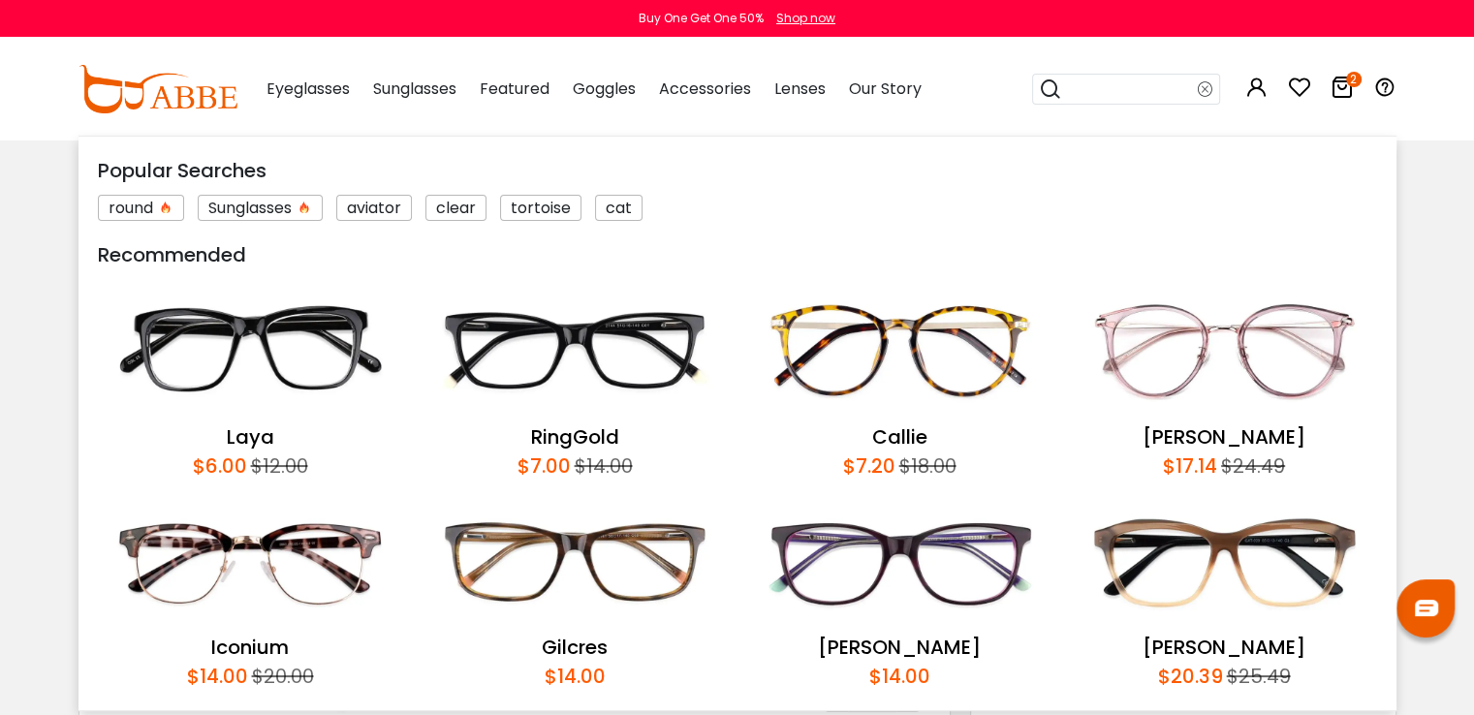
click at [1101, 97] on input "search" at bounding box center [1130, 89] width 136 height 29
type input "******"
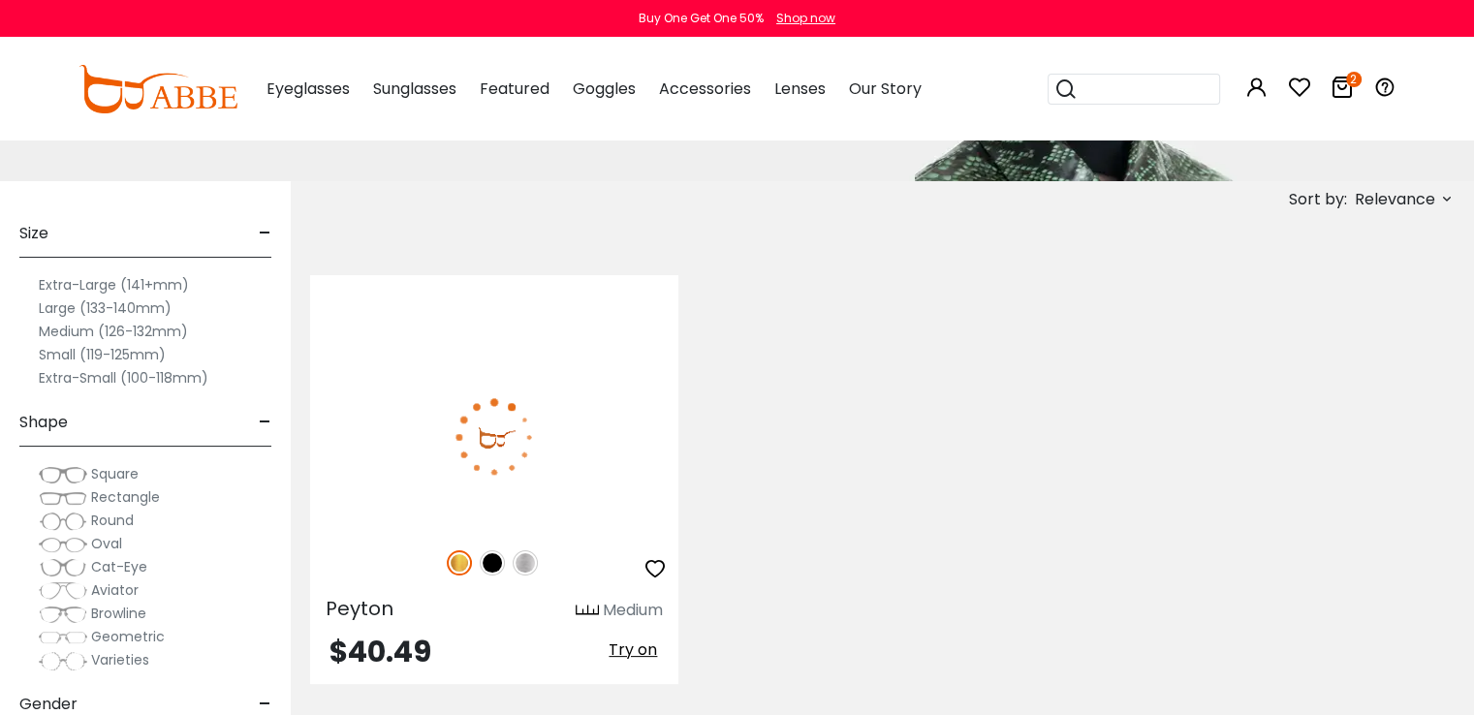
scroll to position [302, 0]
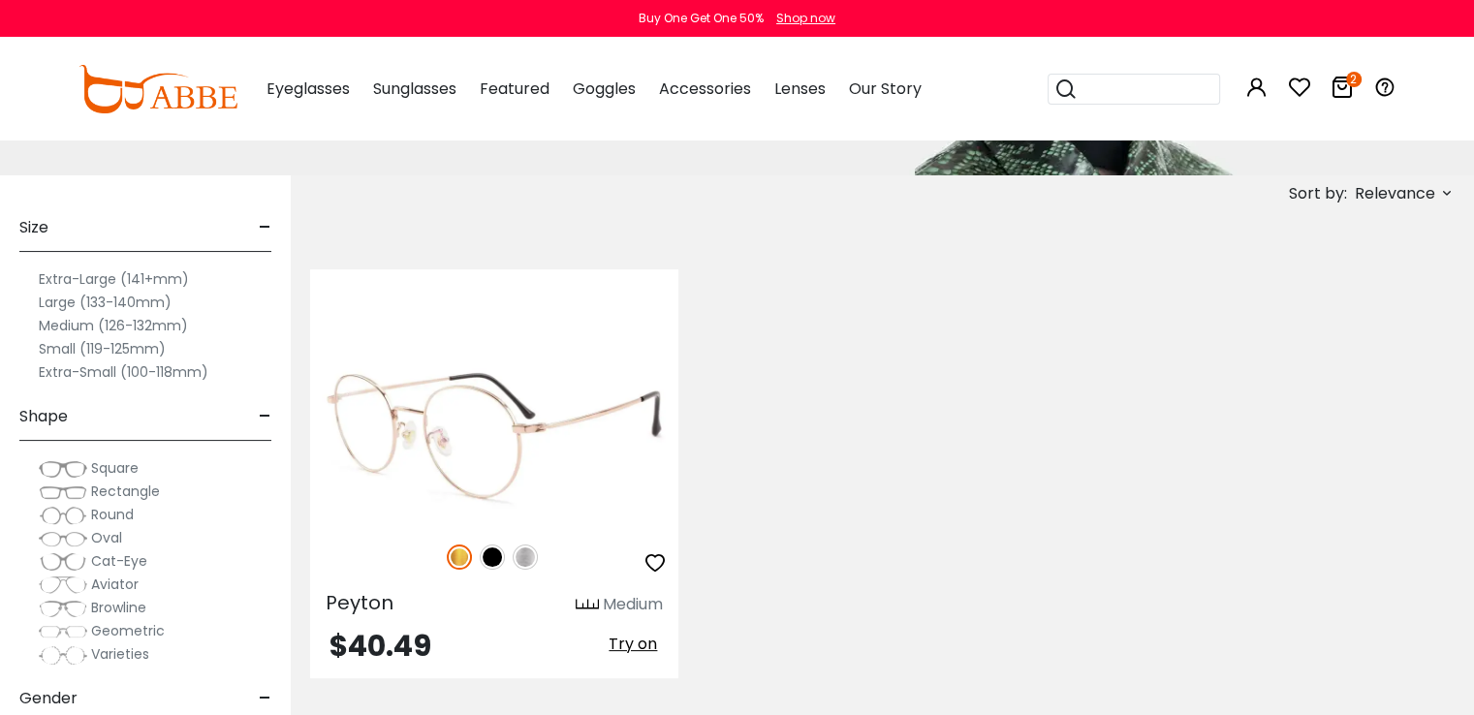
click at [512, 413] on img at bounding box center [494, 431] width 368 height 184
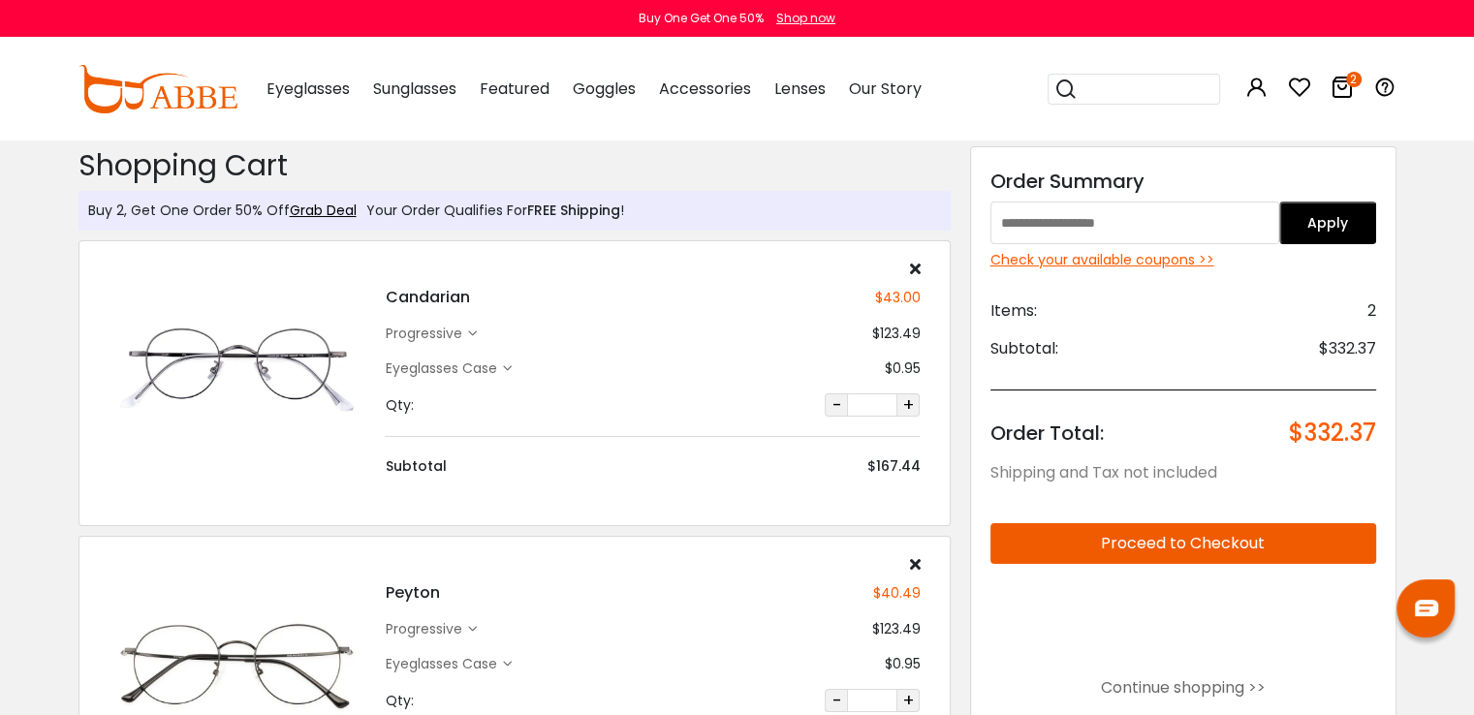
click at [1128, 90] on input "search" at bounding box center [1146, 89] width 136 height 29
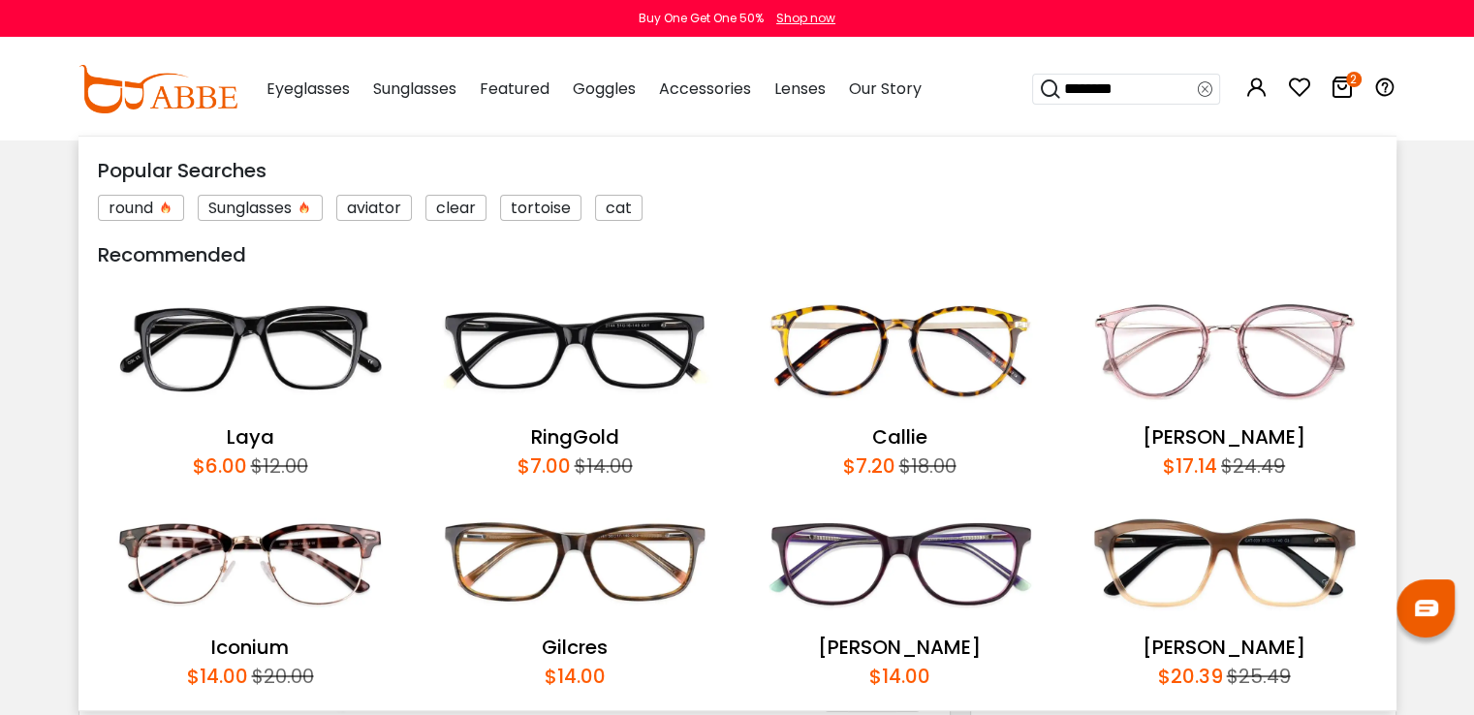
type input "*********"
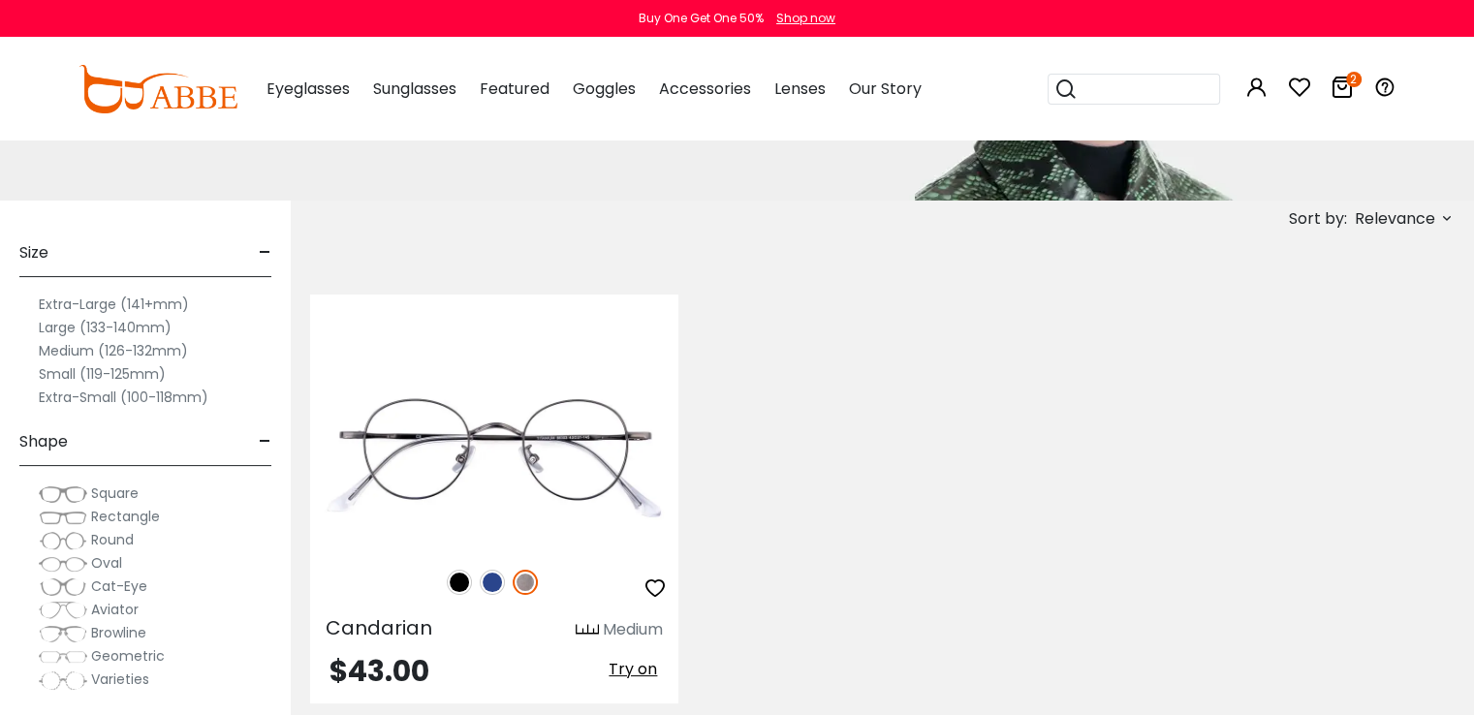
scroll to position [298, 0]
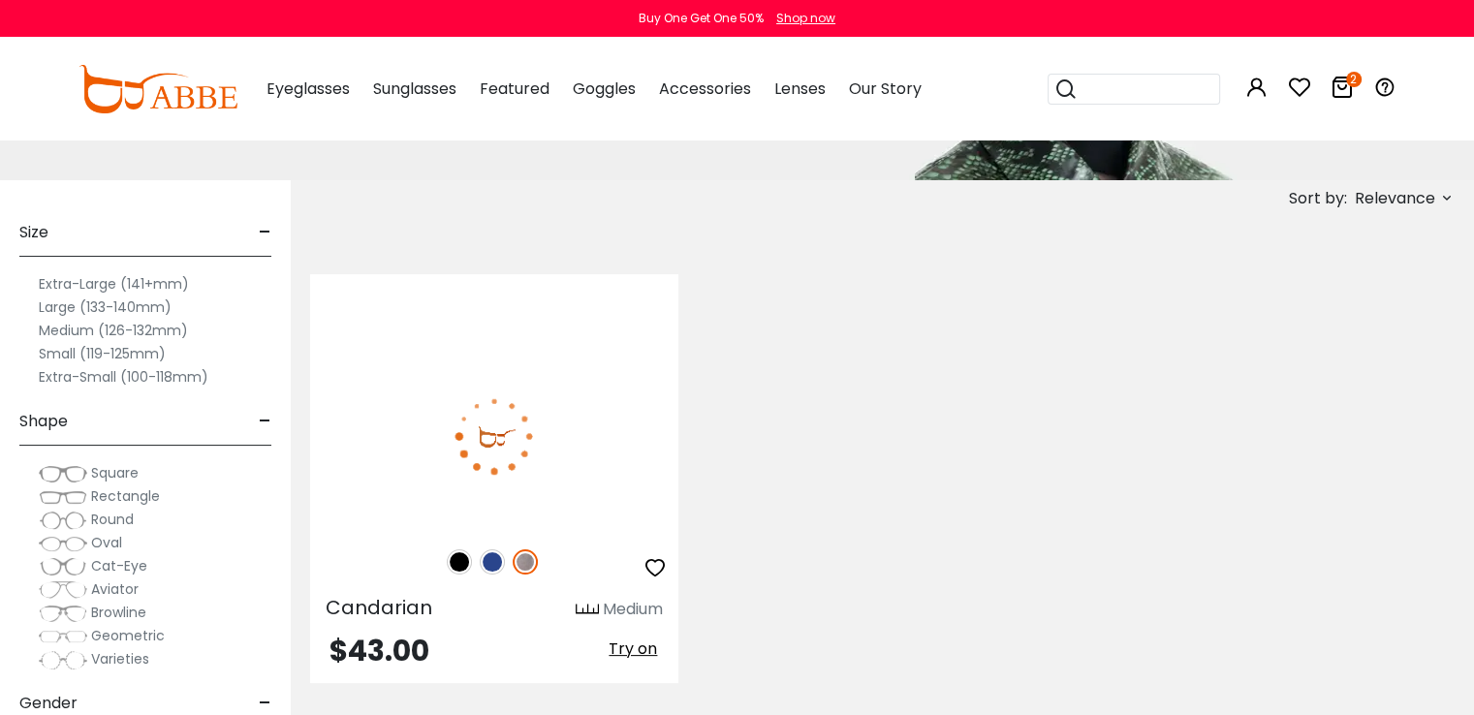
click at [501, 439] on img at bounding box center [494, 436] width 368 height 184
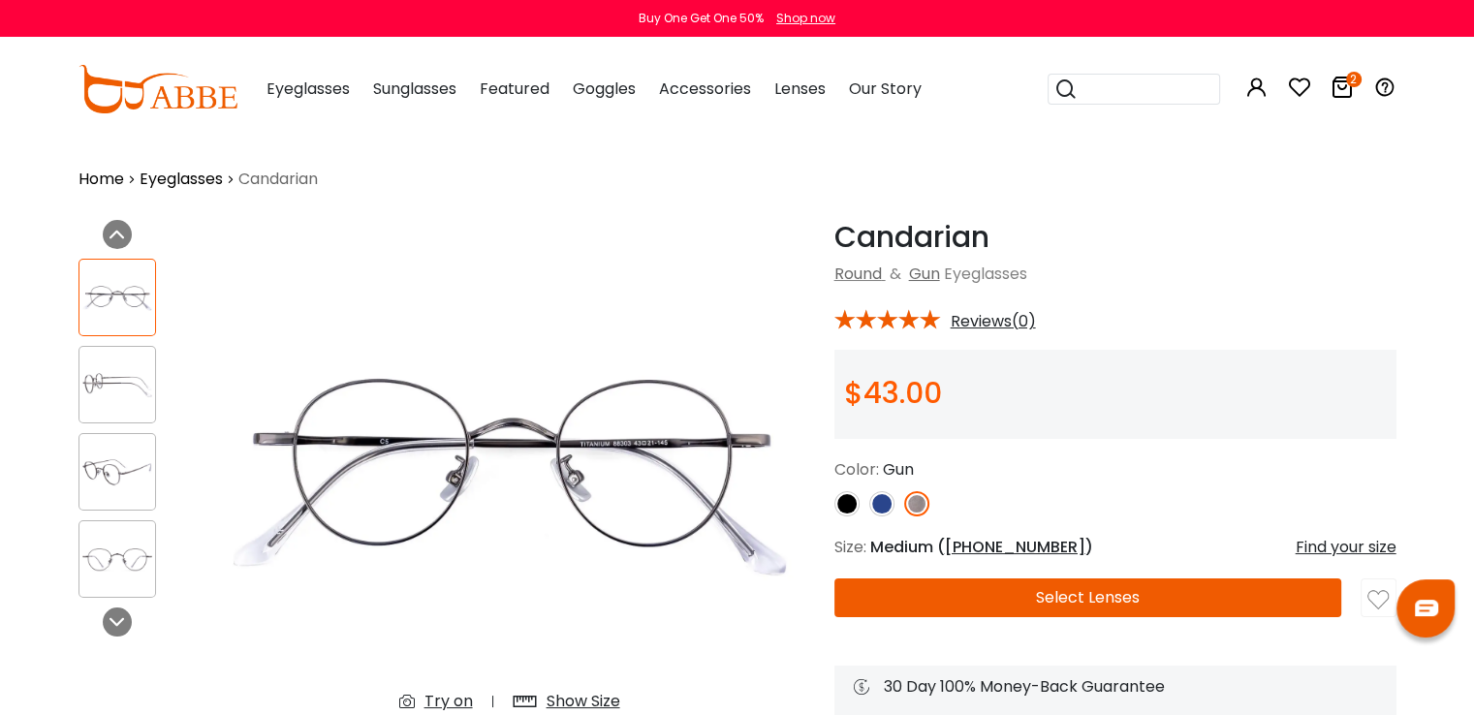
click at [853, 502] on img at bounding box center [846, 503] width 25 height 25
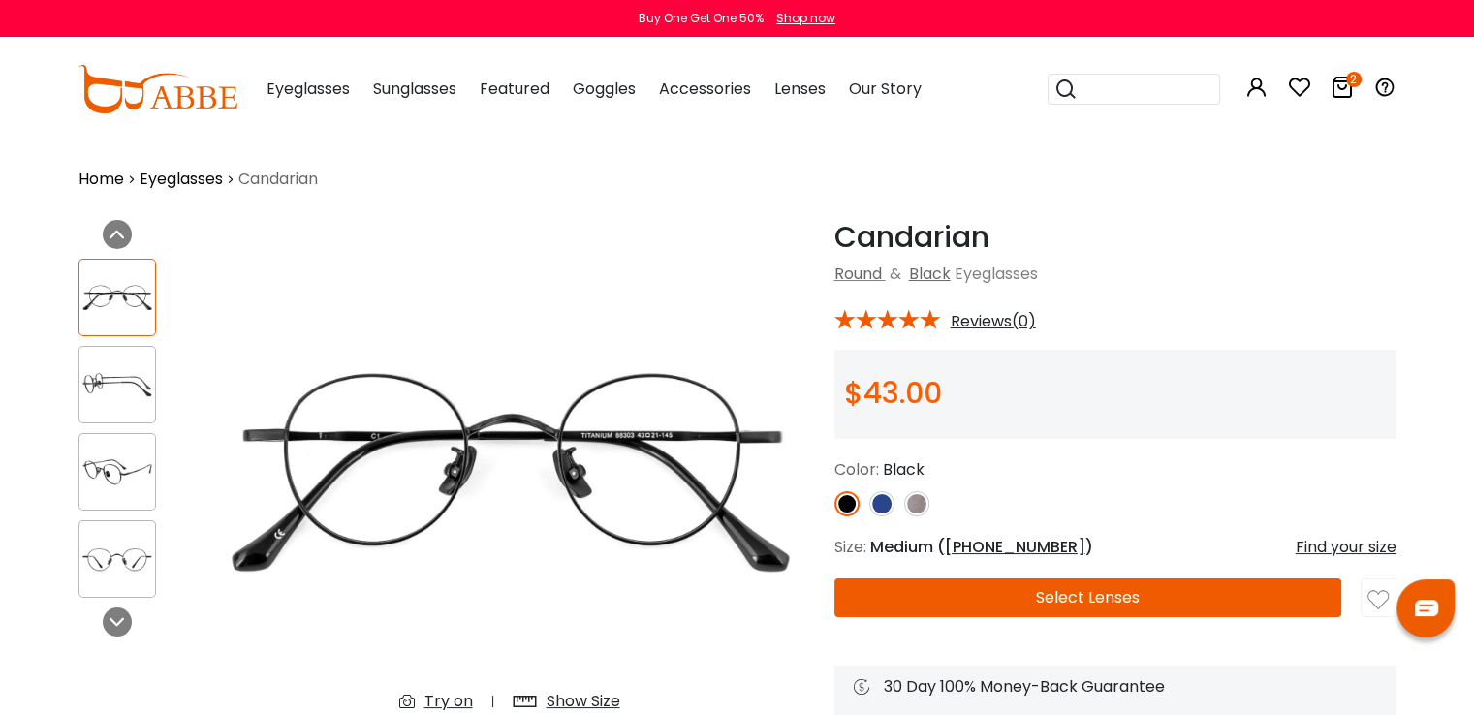
click at [918, 503] on img at bounding box center [916, 503] width 25 height 25
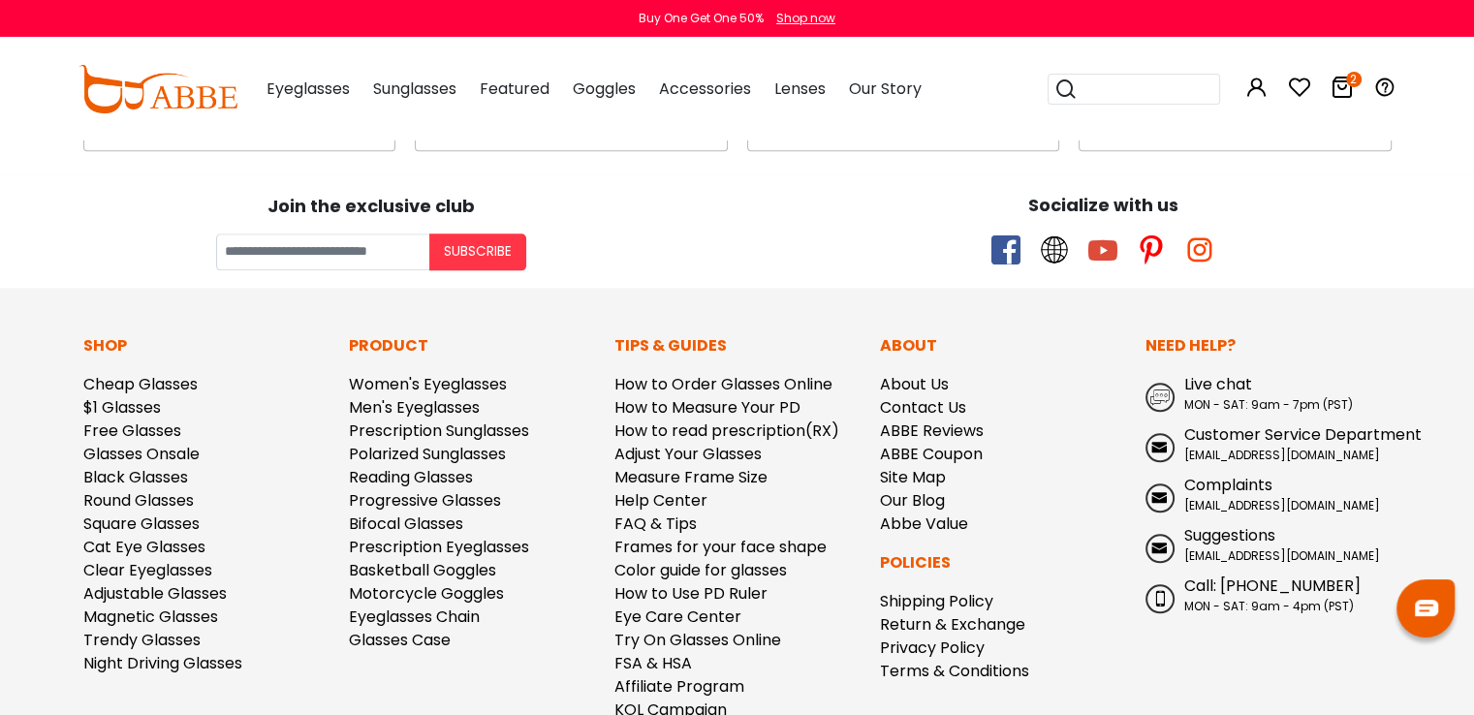
scroll to position [1887, 0]
click at [935, 621] on link "Return & Exchange" at bounding box center [952, 623] width 145 height 22
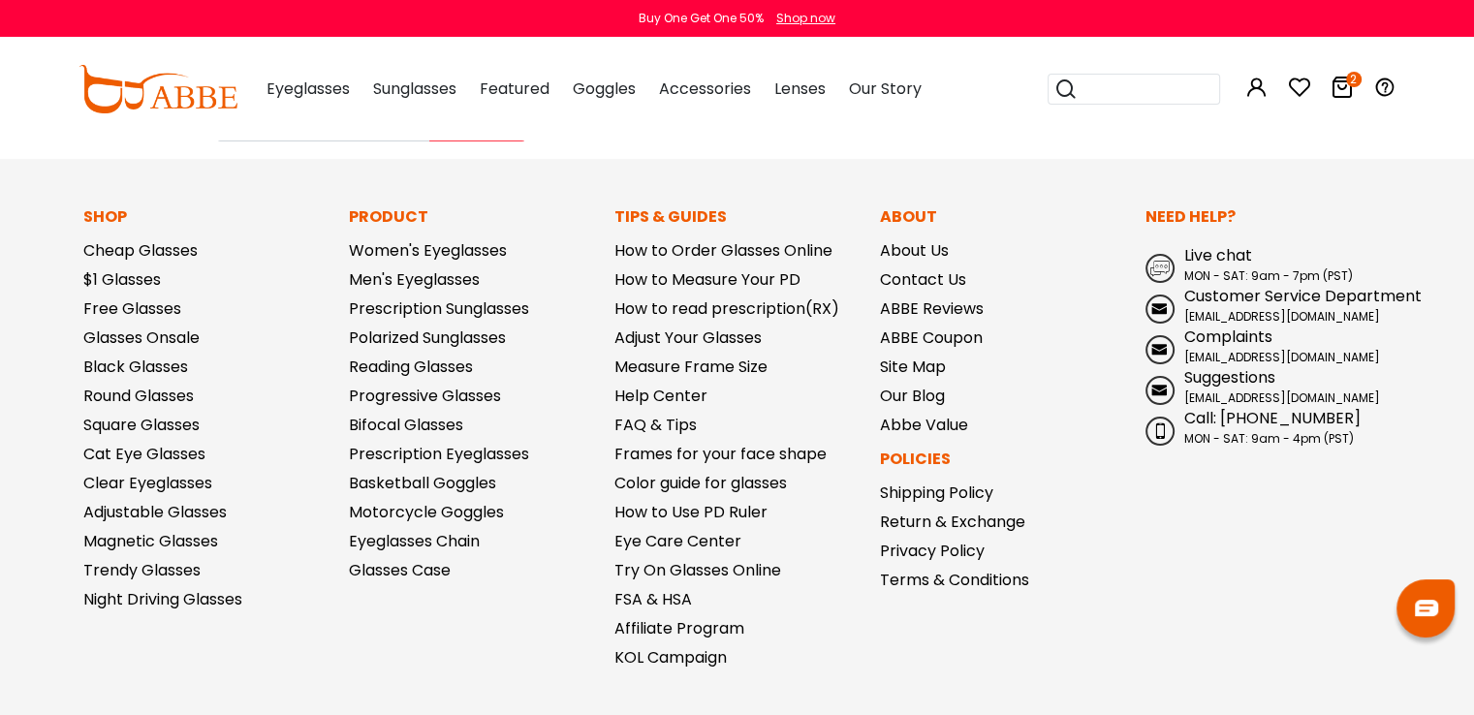
scroll to position [463, 0]
click at [935, 492] on link "Shipping Policy" at bounding box center [936, 494] width 113 height 22
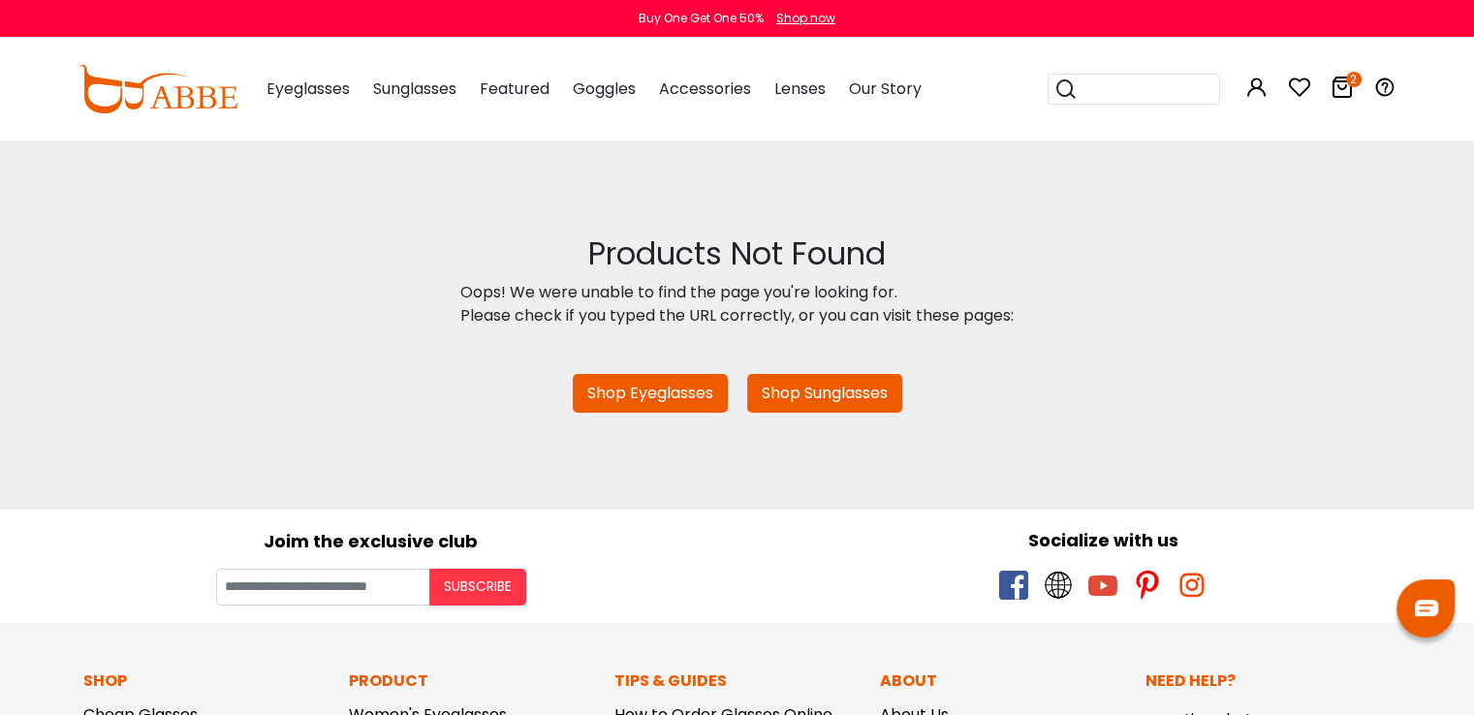
click at [124, 91] on img at bounding box center [157, 89] width 159 height 48
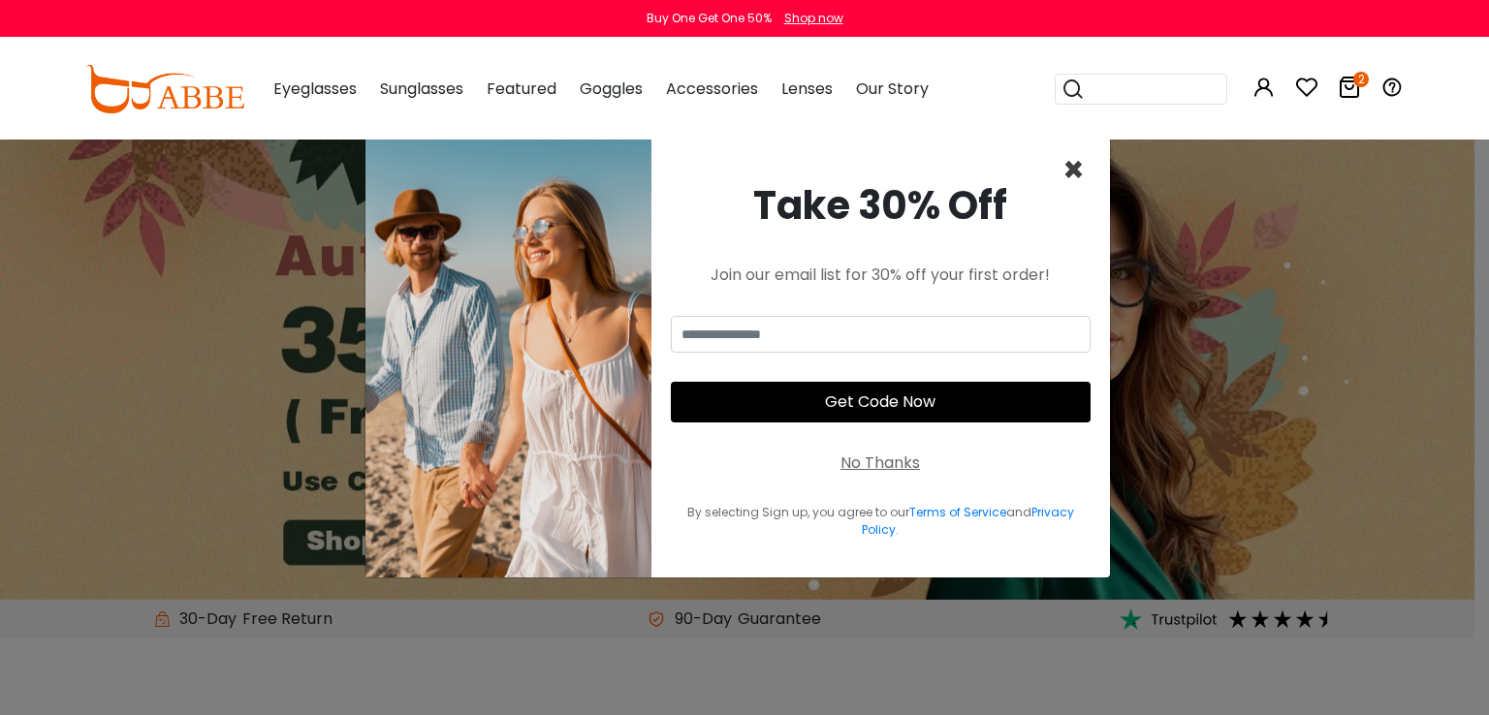
click at [1070, 169] on span "×" at bounding box center [1073, 169] width 22 height 49
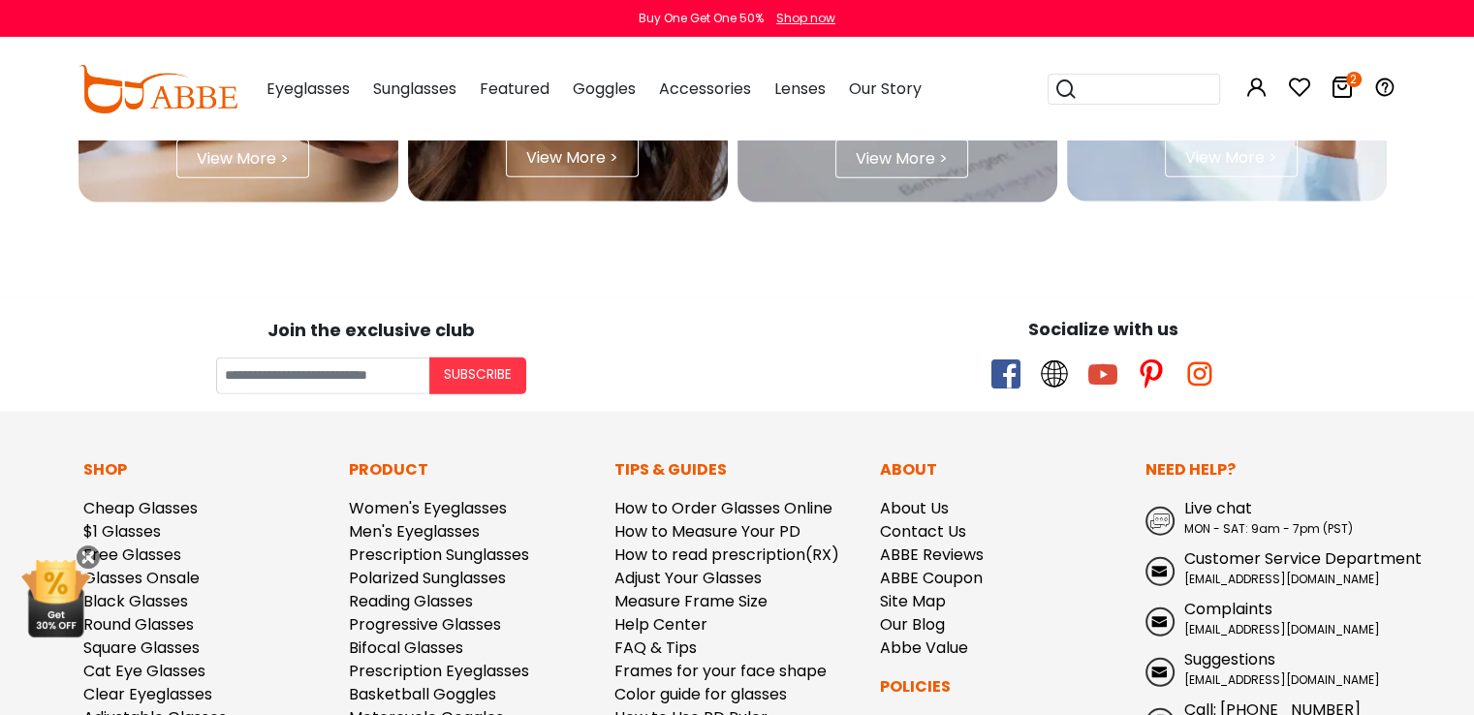
scroll to position [5229, 0]
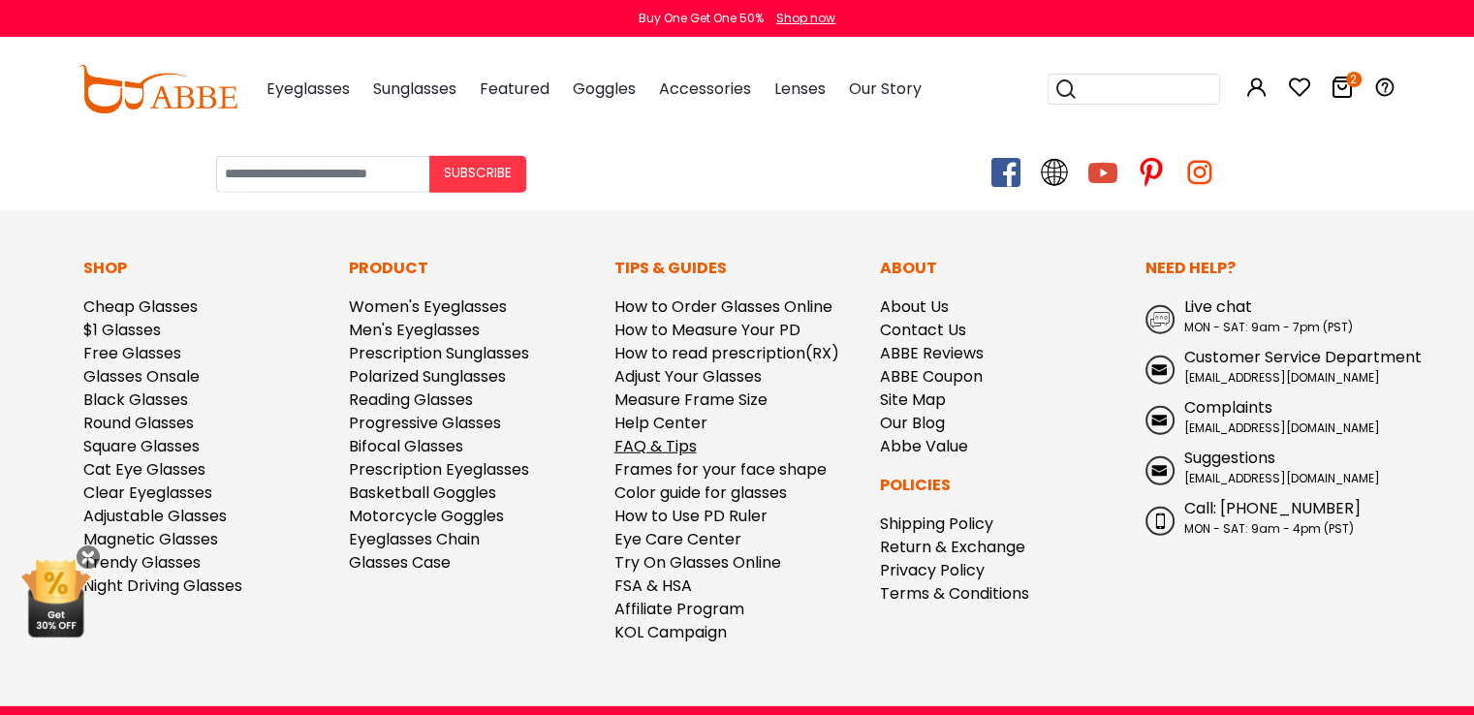
click at [674, 435] on link "FAQ & Tips" at bounding box center [655, 446] width 82 height 22
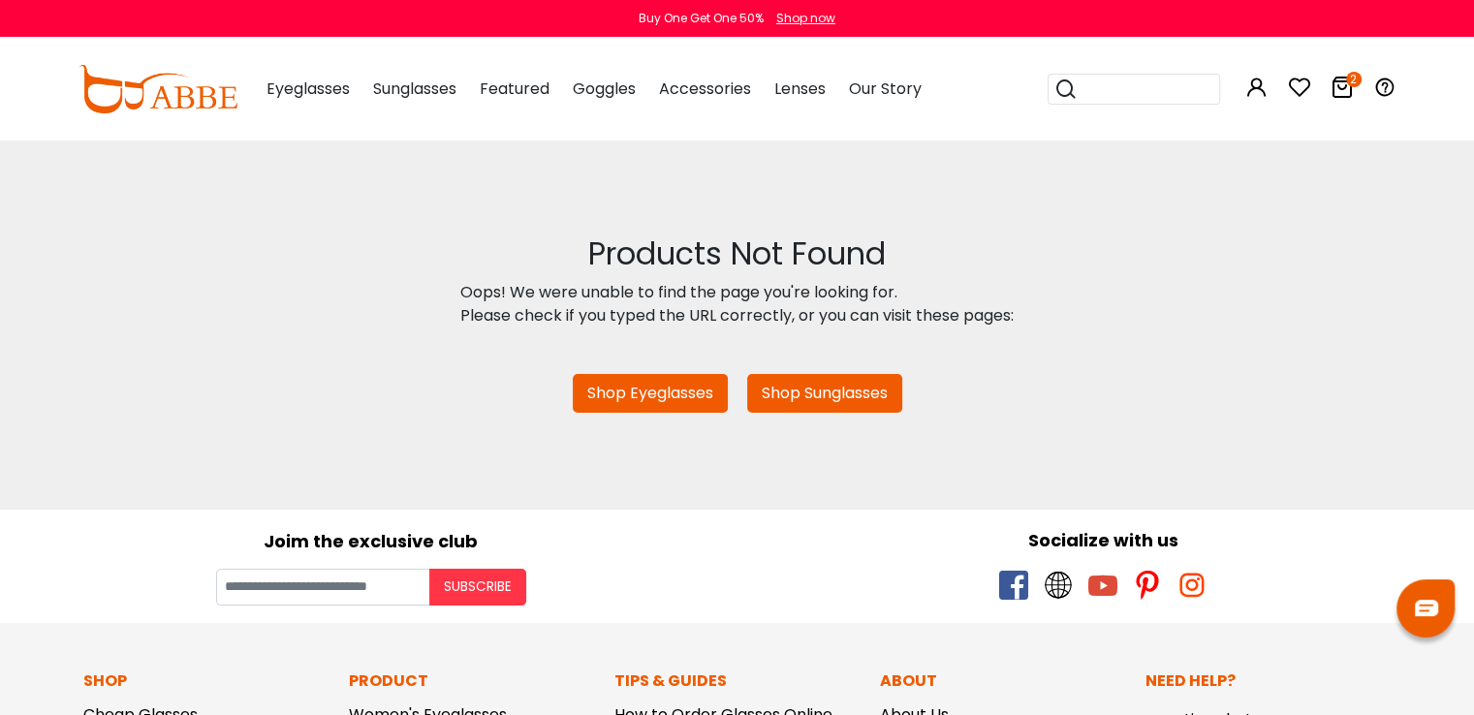
scroll to position [597, 0]
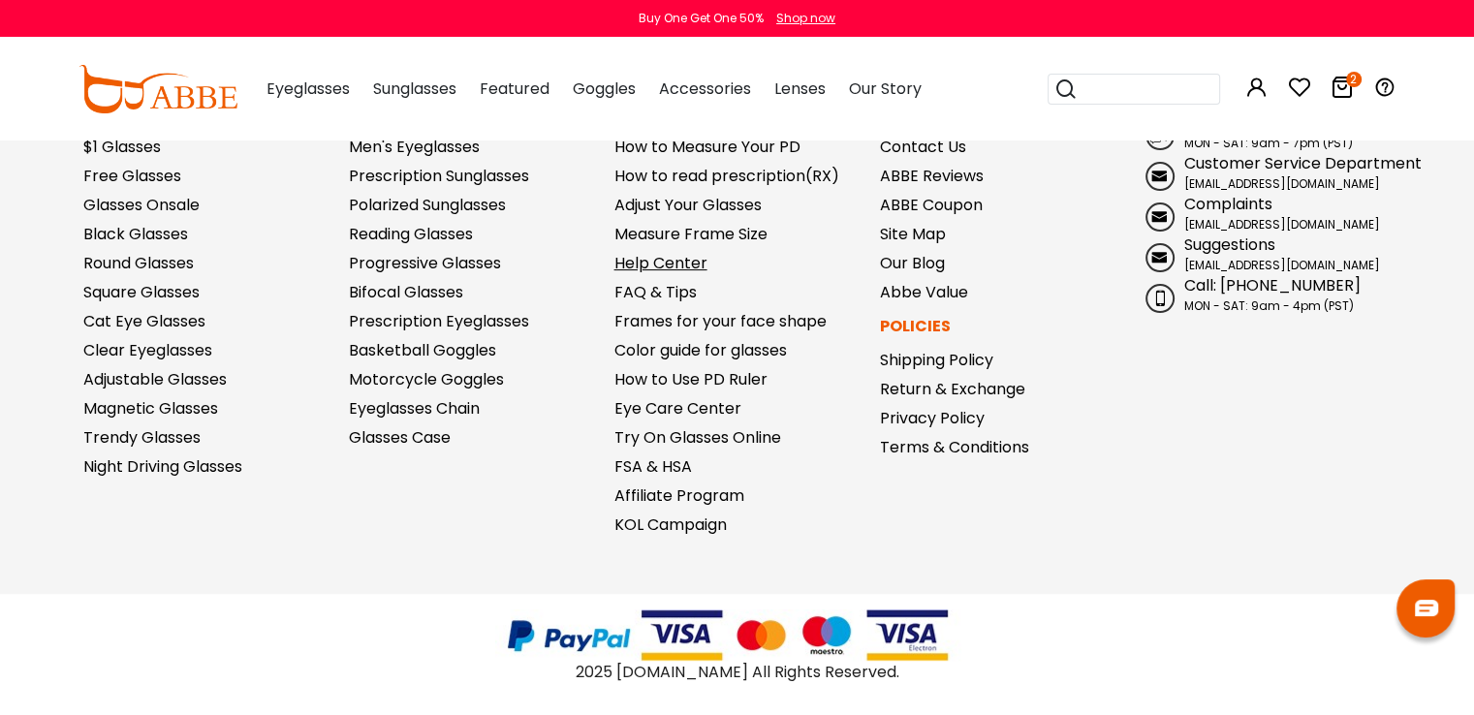
click at [657, 265] on link "Help Center" at bounding box center [660, 263] width 93 height 22
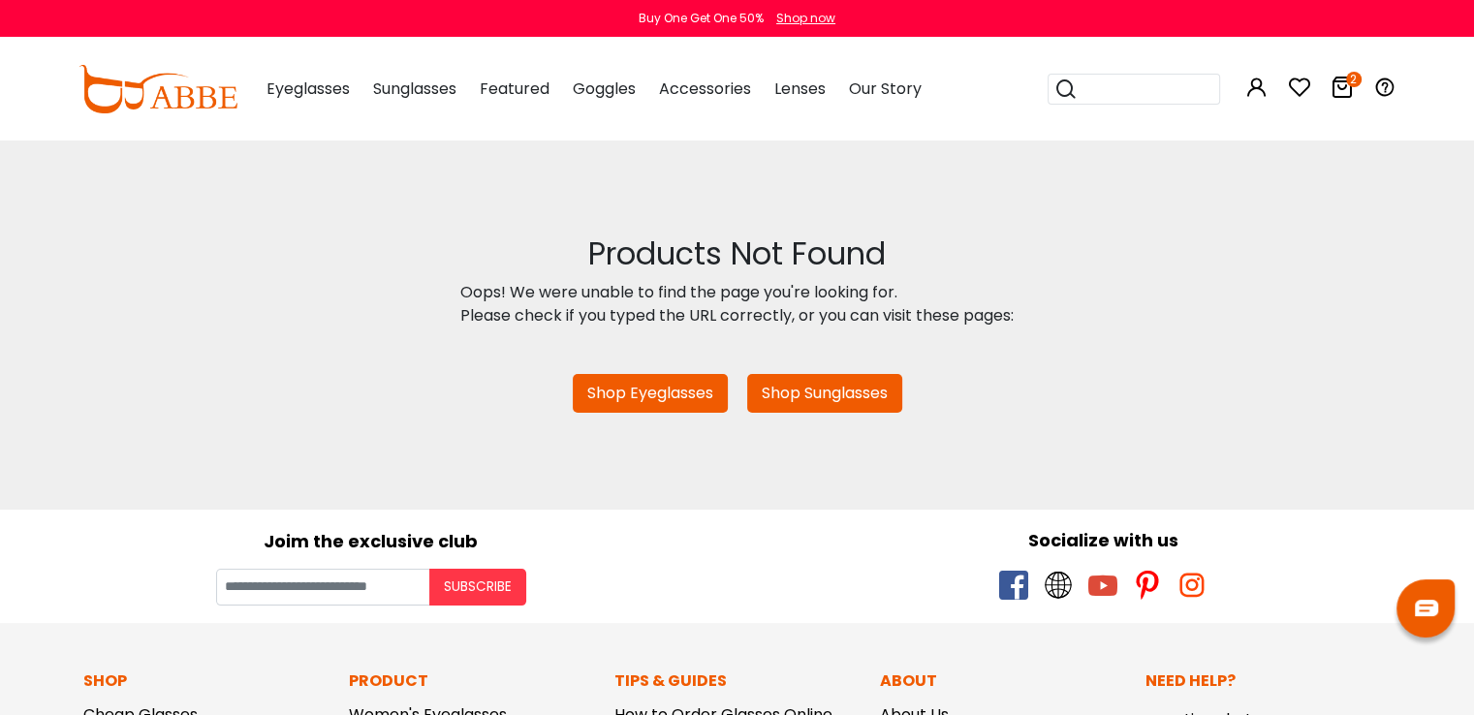
click at [702, 416] on div "Products Not Found Oops! We were unable to find the page you're looking for. Pl…" at bounding box center [737, 324] width 1474 height 370
click at [694, 399] on link "Shop Eyeglasses" at bounding box center [650, 393] width 155 height 39
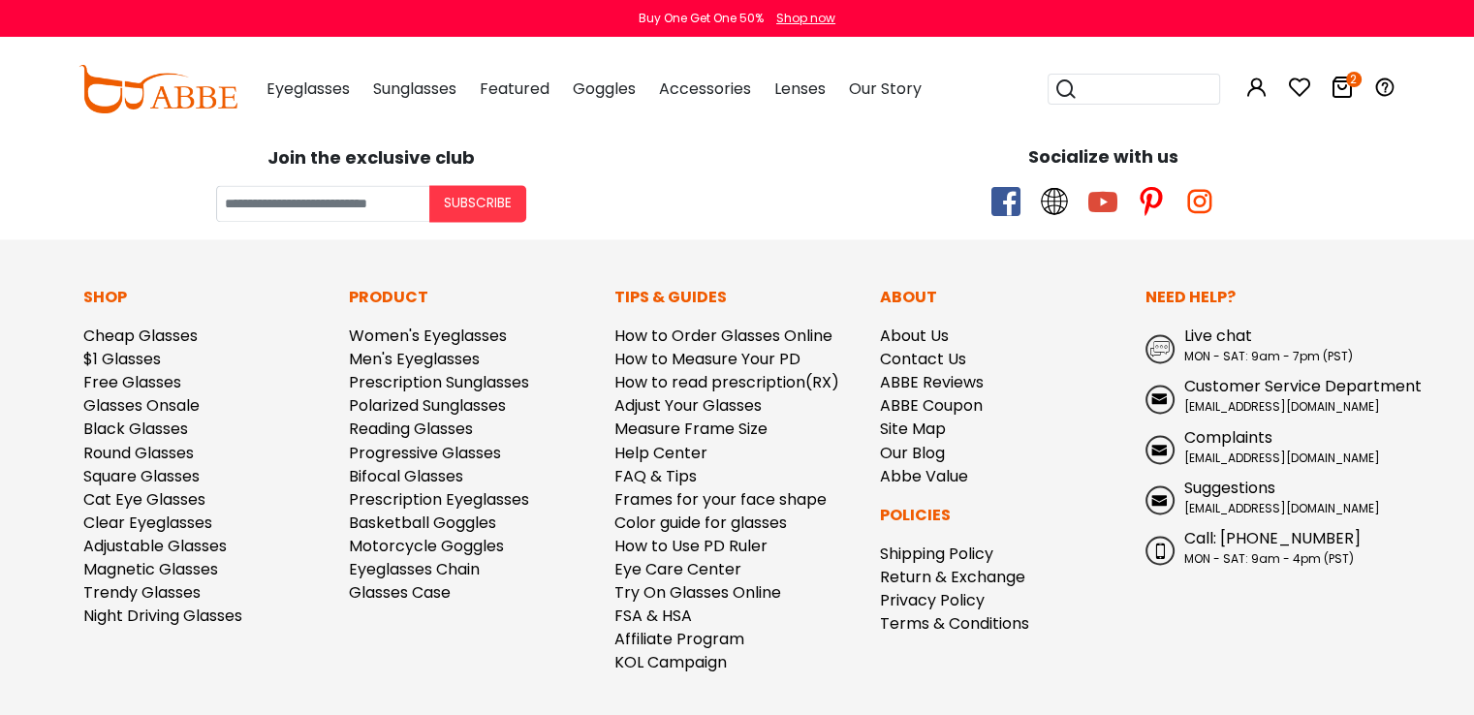
scroll to position [10484, 0]
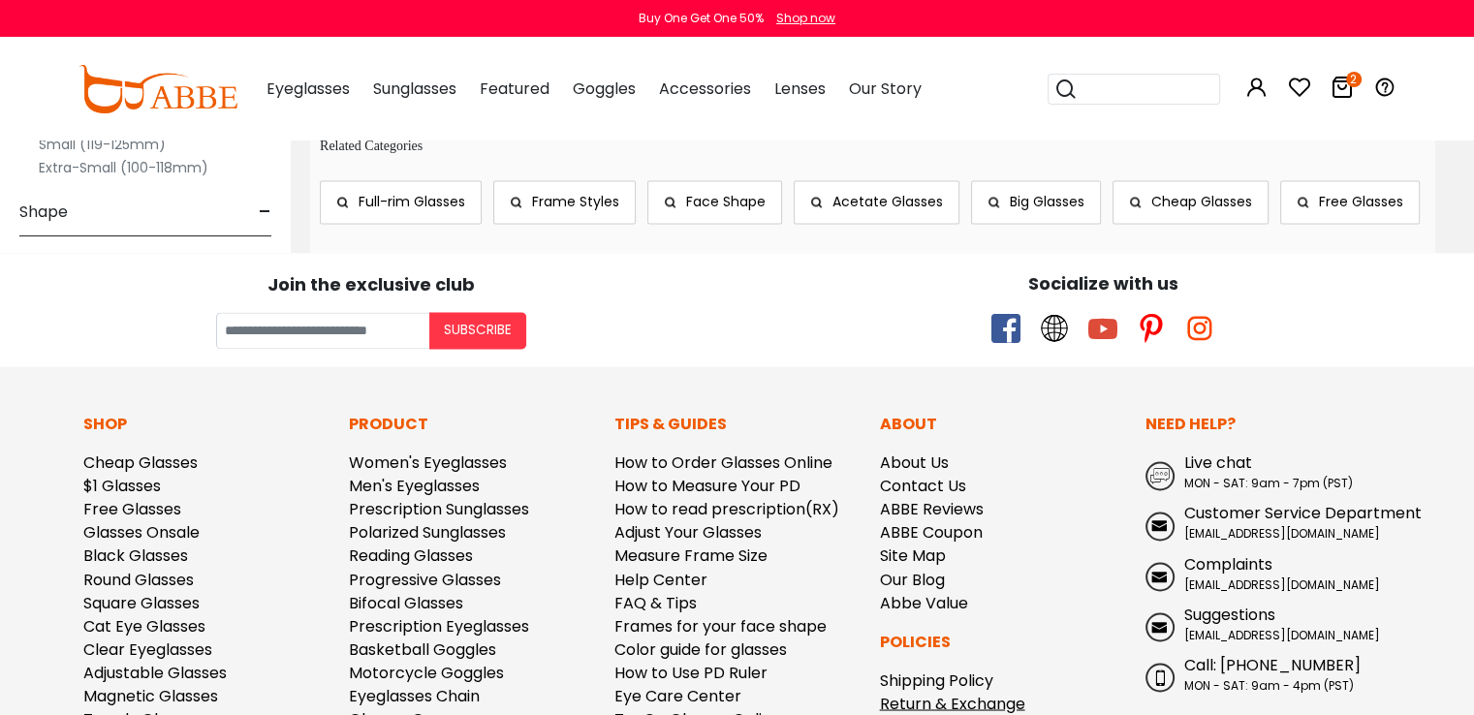
click at [959, 692] on link "Return & Exchange" at bounding box center [952, 703] width 145 height 22
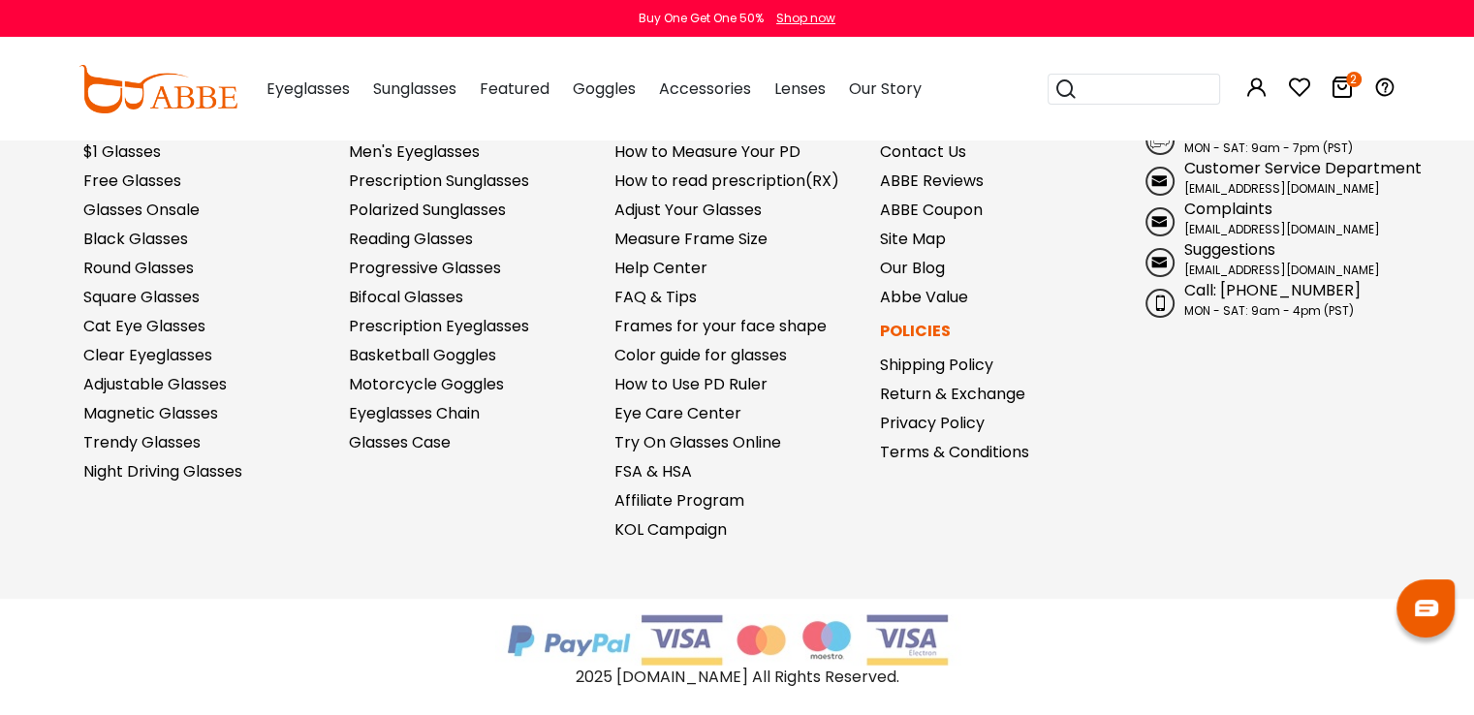
scroll to position [597, 0]
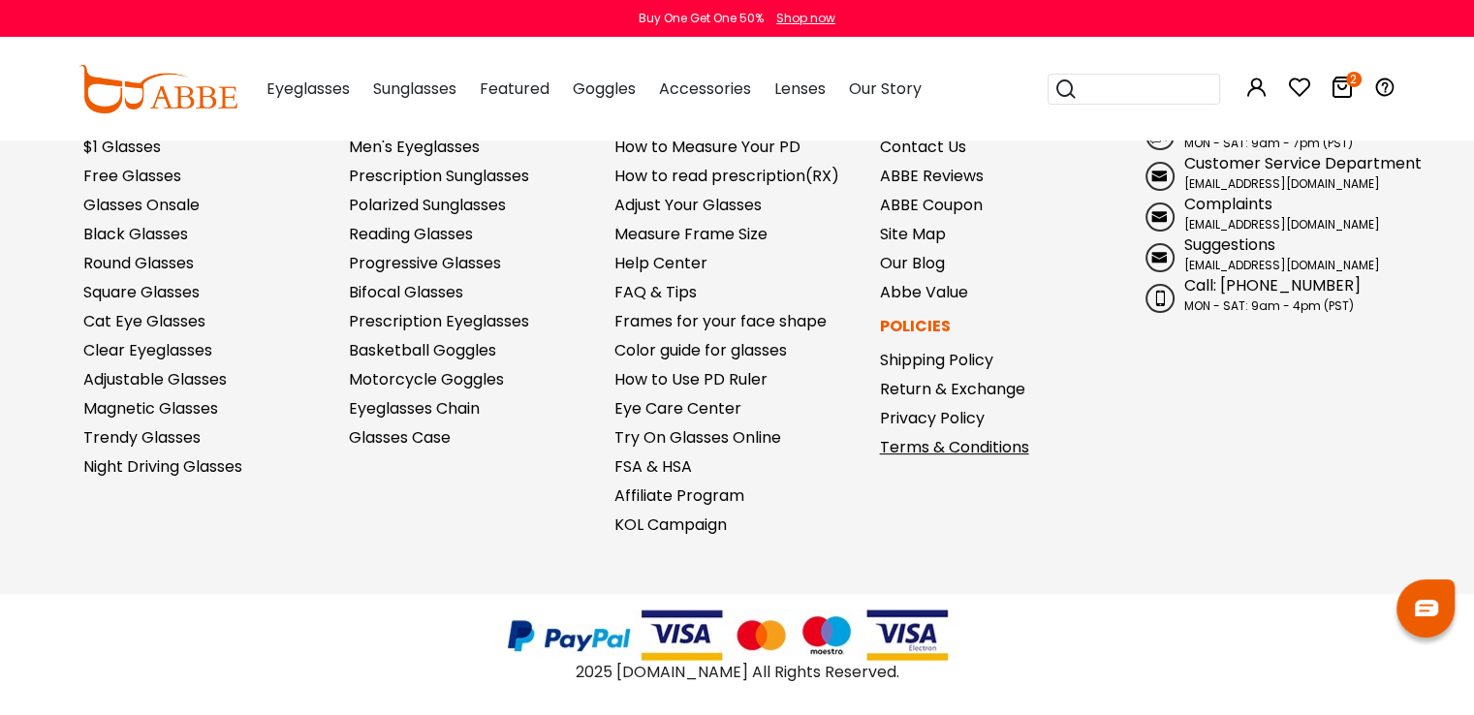
click at [950, 451] on link "Terms & Conditions" at bounding box center [954, 447] width 149 height 22
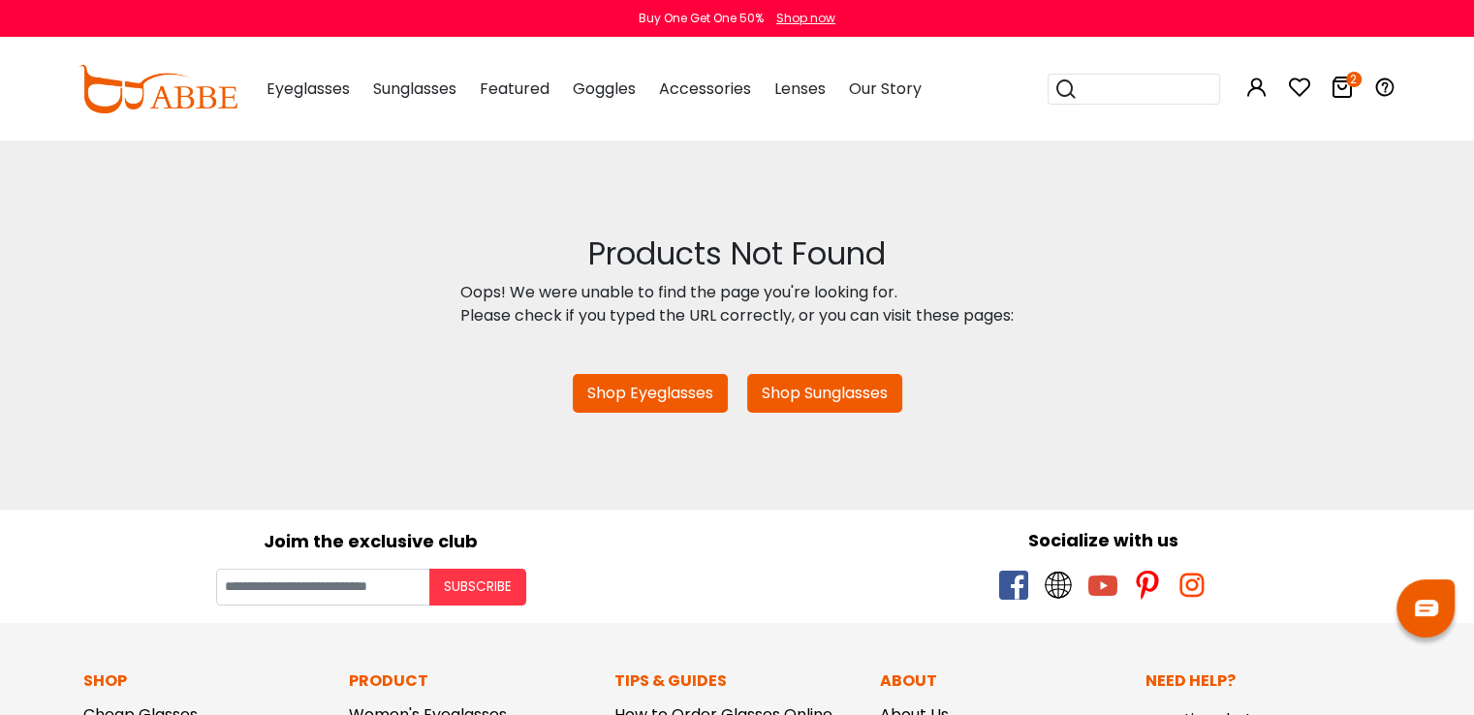
click at [165, 96] on img at bounding box center [157, 89] width 159 height 48
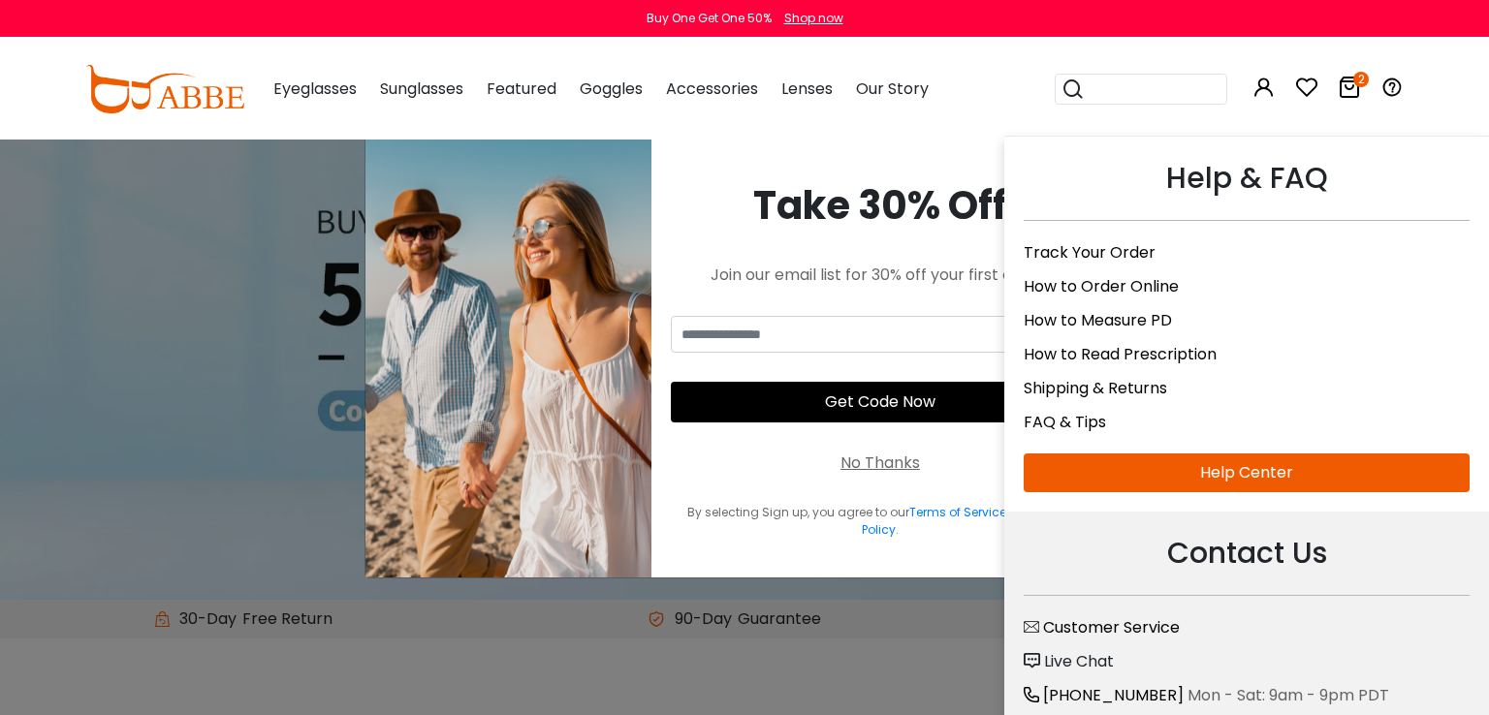
click at [1315, 467] on link "Help Center" at bounding box center [1246, 473] width 446 height 39
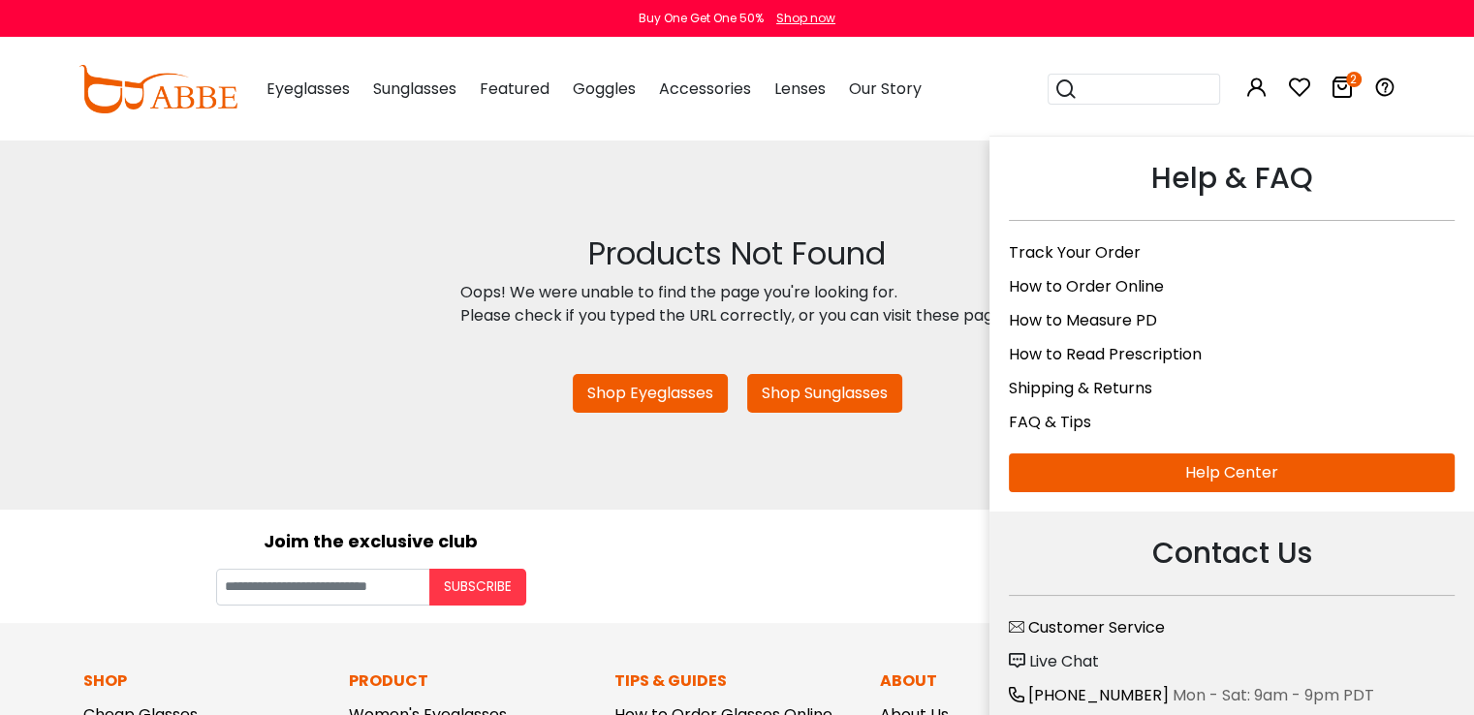
click at [1132, 381] on link "Shipping & Returns" at bounding box center [1080, 388] width 143 height 22
click at [1323, 466] on link "Help Center" at bounding box center [1232, 473] width 446 height 39
click at [1073, 650] on span "Live Chat" at bounding box center [1064, 661] width 70 height 22
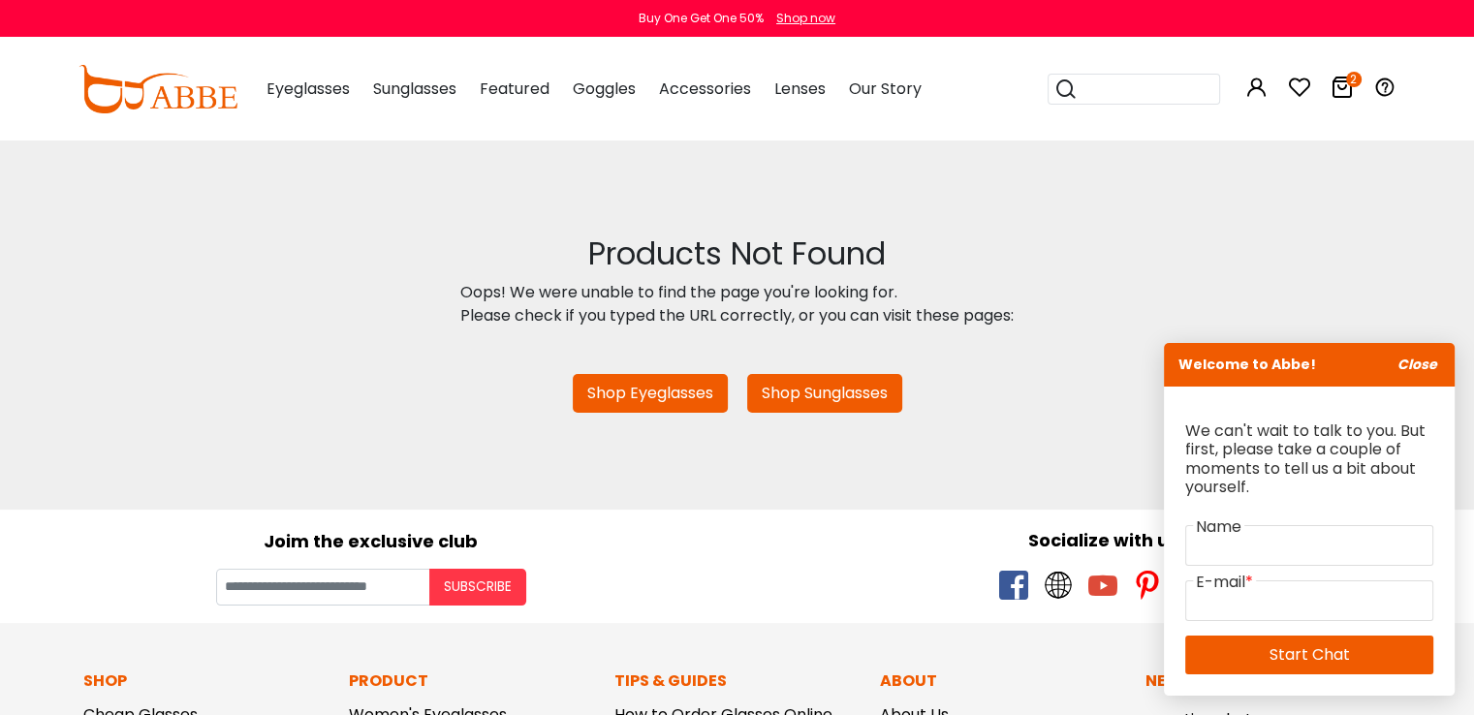
click at [1431, 366] on icon "Close" at bounding box center [1417, 364] width 40 height 19
